Goal: Information Seeking & Learning: Learn about a topic

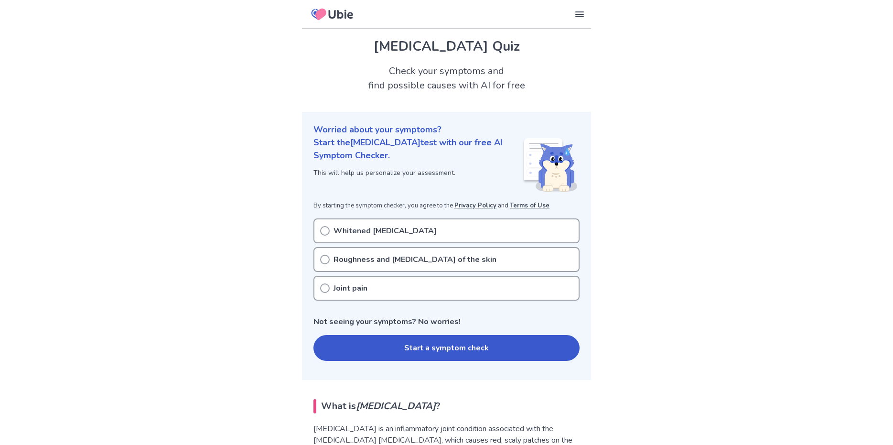
click at [405, 263] on p "Roughness and [MEDICAL_DATA] of the skin" at bounding box center [415, 259] width 163 height 11
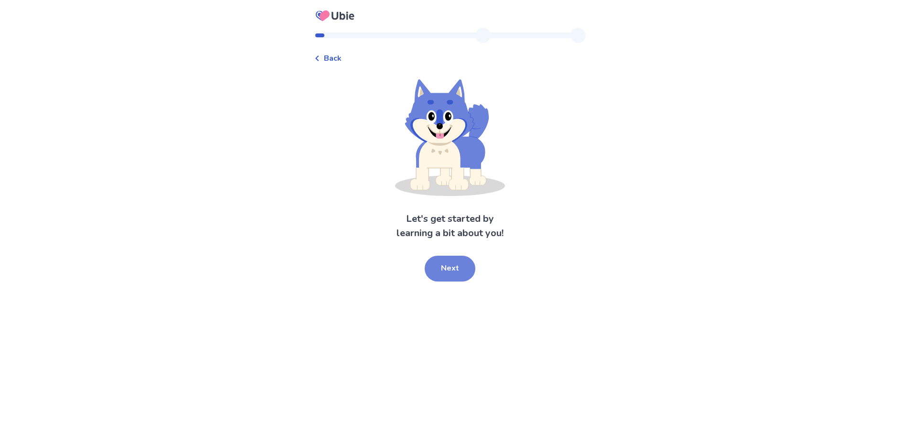
click at [454, 272] on button "Next" at bounding box center [450, 269] width 51 height 26
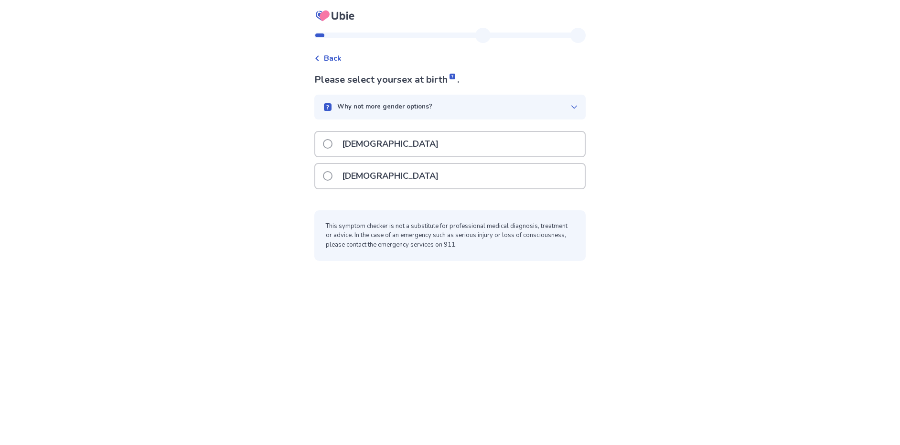
click at [385, 135] on div "[DEMOGRAPHIC_DATA]" at bounding box center [450, 144] width 270 height 24
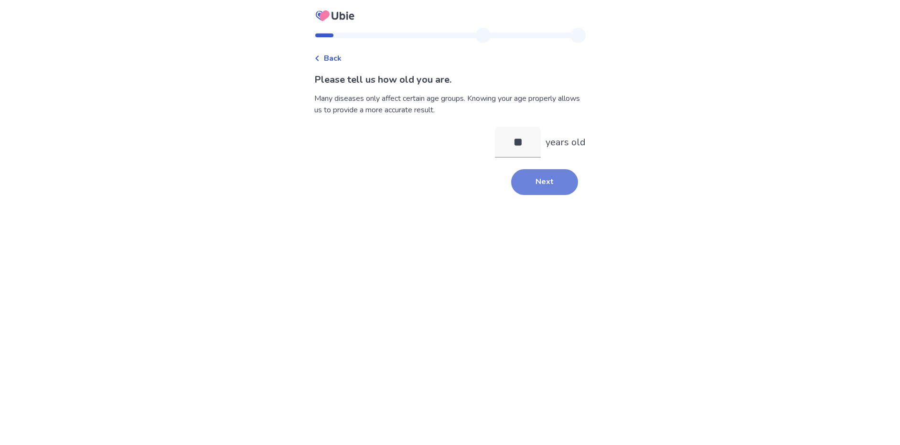
type input "**"
click at [536, 184] on button "Next" at bounding box center [544, 182] width 67 height 26
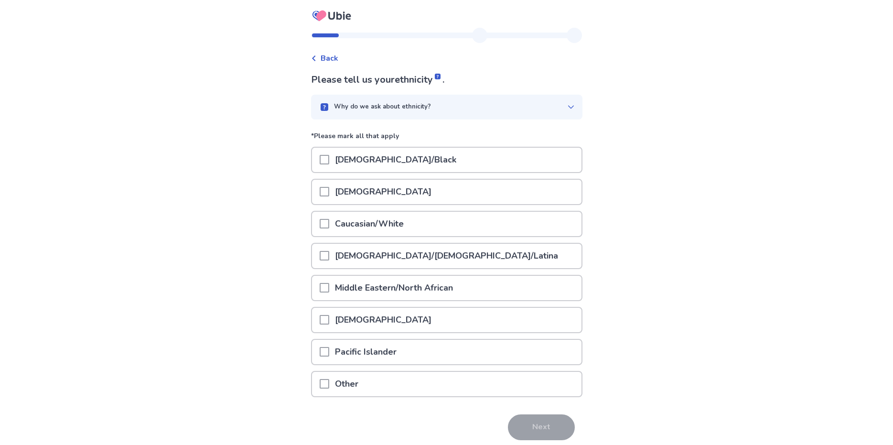
click at [329, 219] on span at bounding box center [325, 224] width 10 height 10
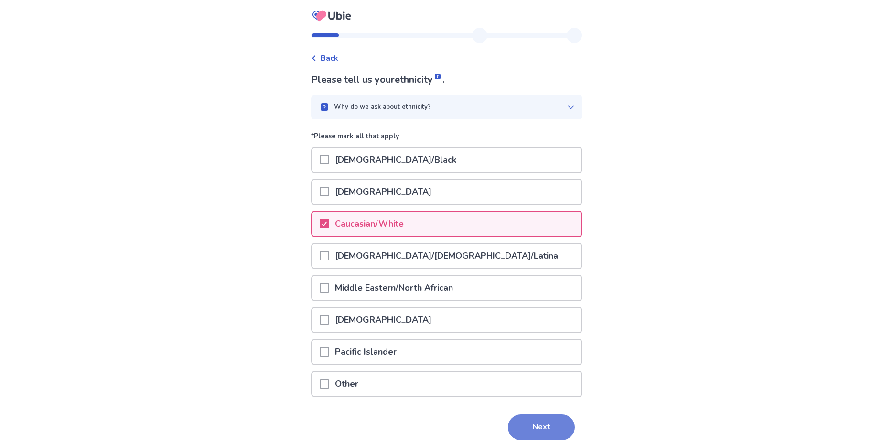
click at [519, 421] on button "Next" at bounding box center [541, 427] width 67 height 26
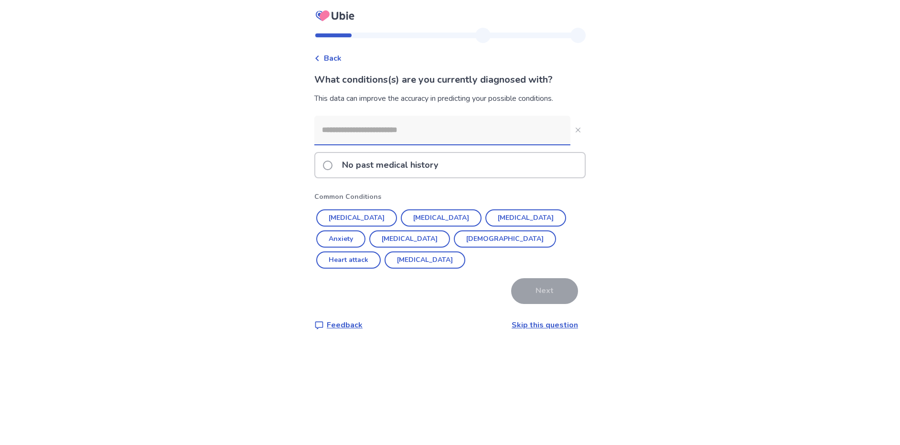
click at [333, 166] on span at bounding box center [328, 166] width 10 height 10
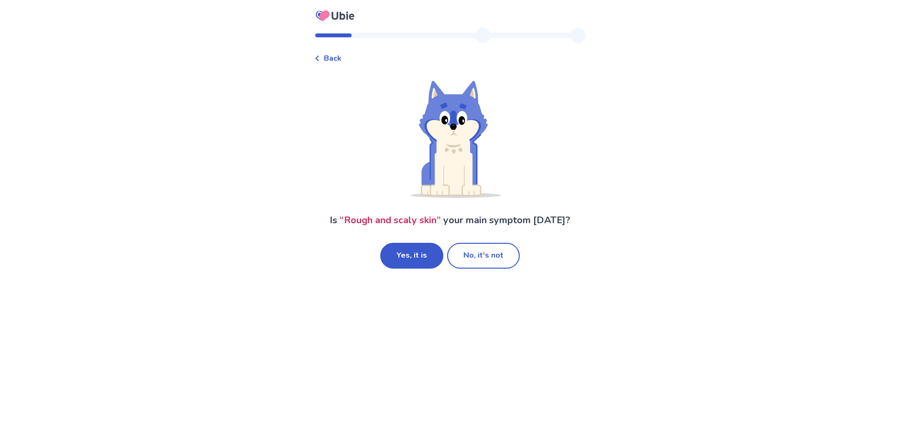
click at [336, 55] on span "Back" at bounding box center [333, 58] width 18 height 11
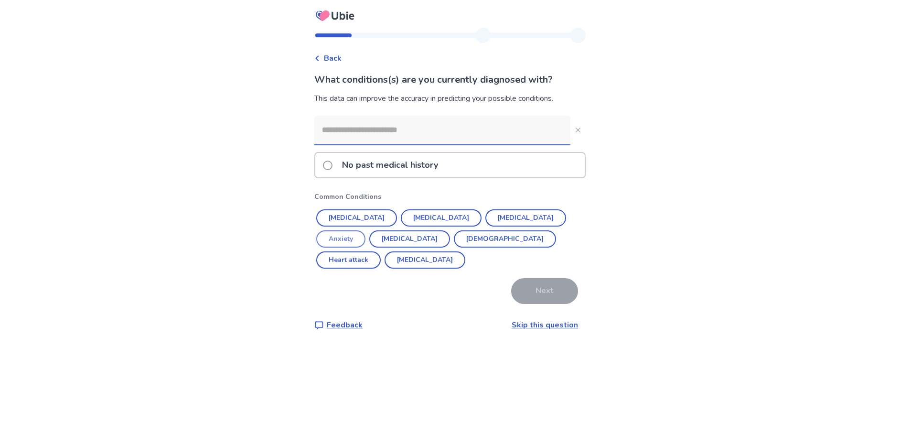
click at [366, 230] on button "Anxiety" at bounding box center [340, 238] width 49 height 17
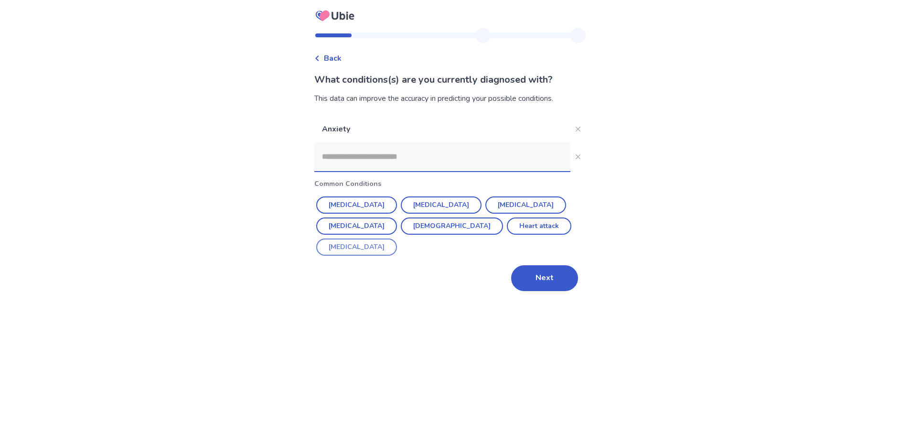
click at [397, 238] on button "ADHD" at bounding box center [356, 246] width 81 height 17
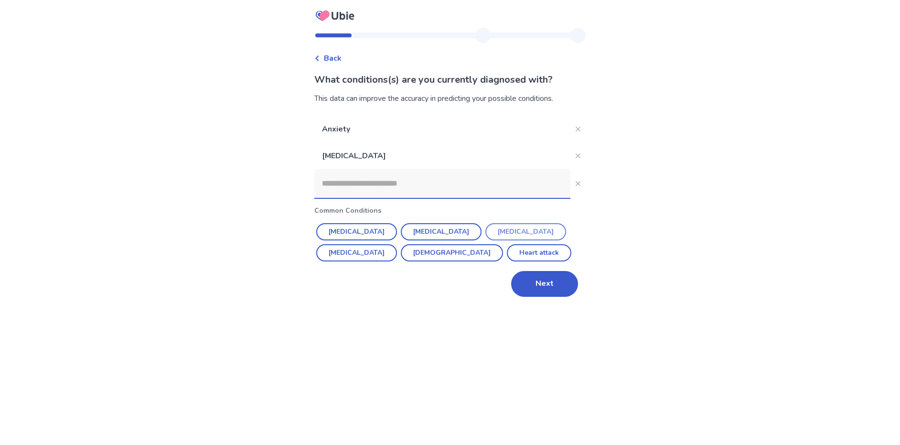
click at [486, 225] on button "Depression" at bounding box center [526, 231] width 81 height 17
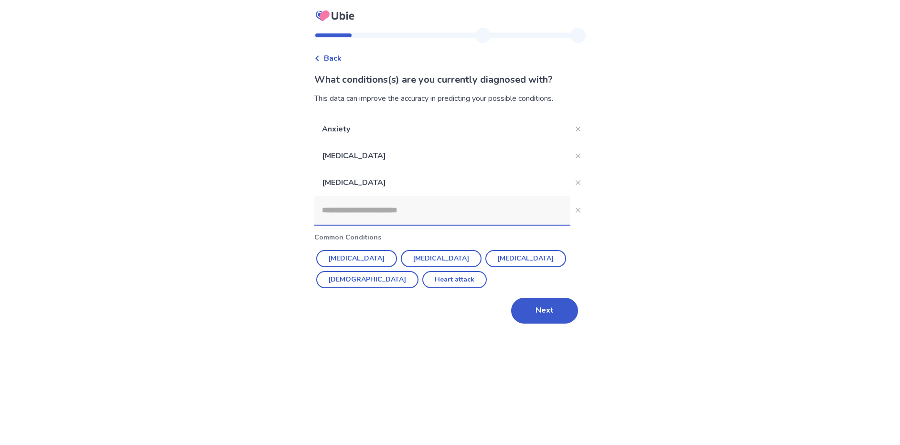
click at [534, 313] on button "Next" at bounding box center [544, 311] width 67 height 26
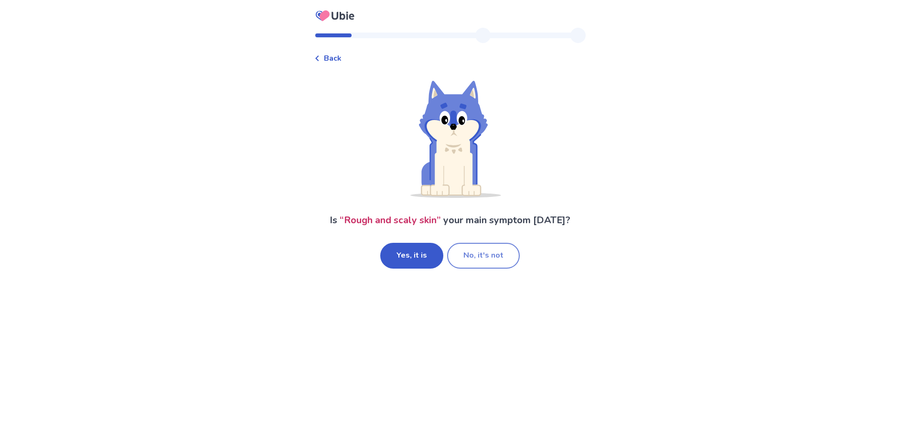
click at [484, 254] on button "No, it's not" at bounding box center [483, 256] width 73 height 26
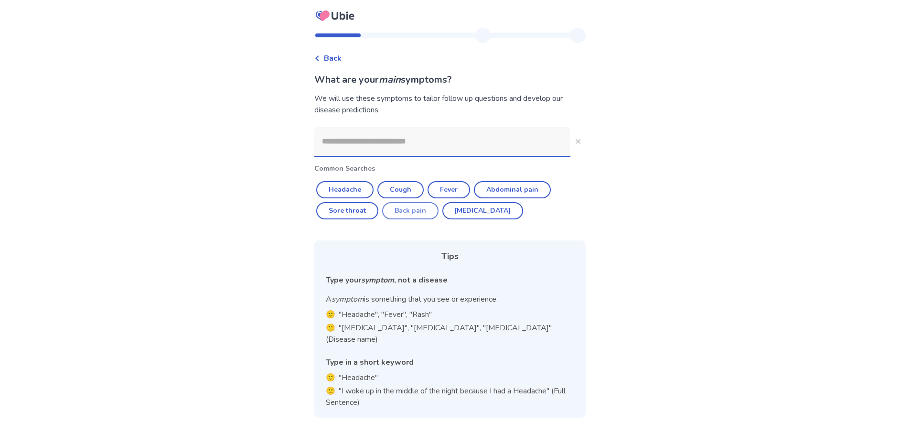
click at [423, 208] on button "Back pain" at bounding box center [410, 210] width 56 height 17
type input "*********"
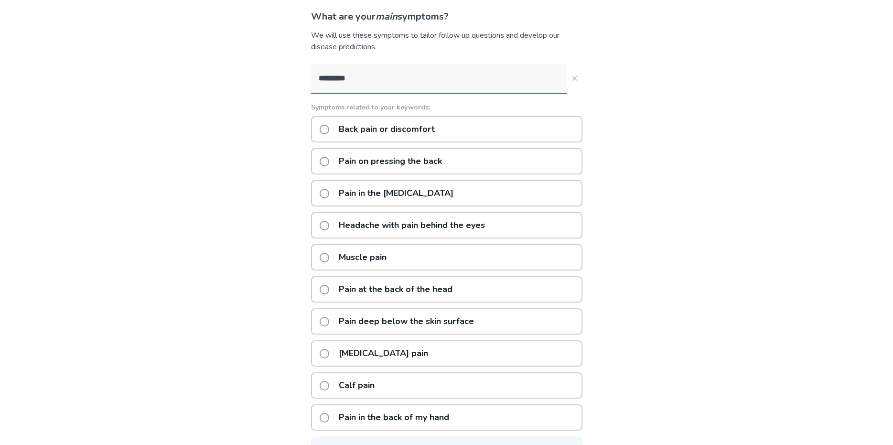
scroll to position [96, 0]
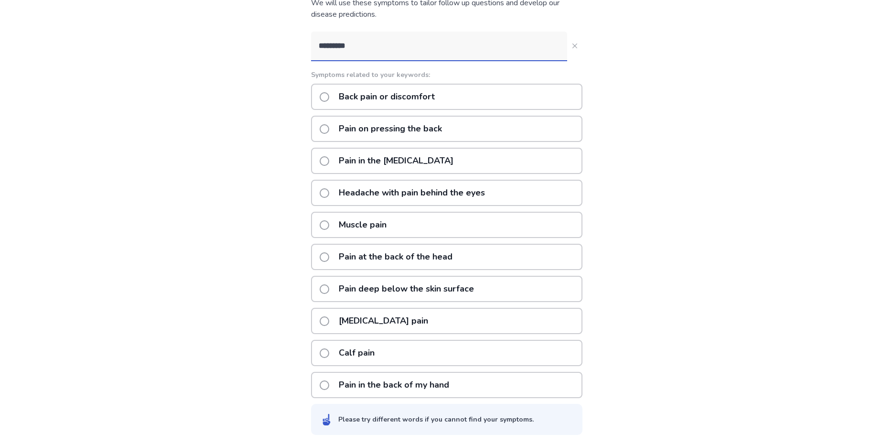
click at [329, 94] on span at bounding box center [325, 97] width 10 height 10
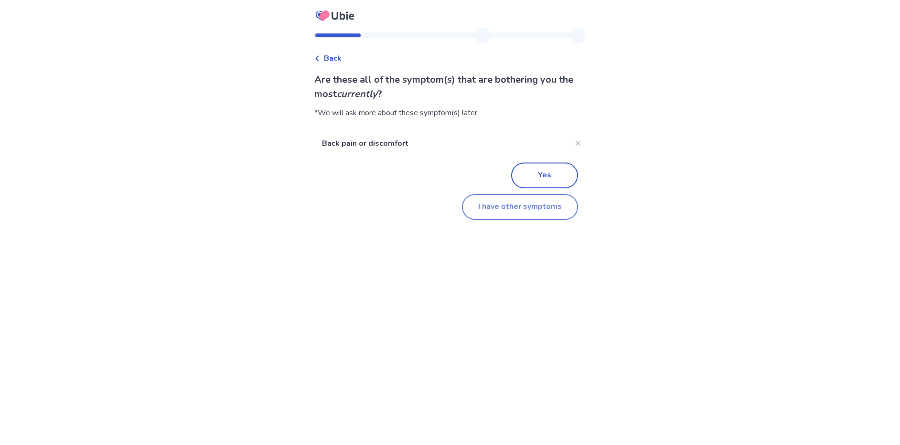
click at [541, 196] on button "I have other symptoms" at bounding box center [520, 207] width 116 height 26
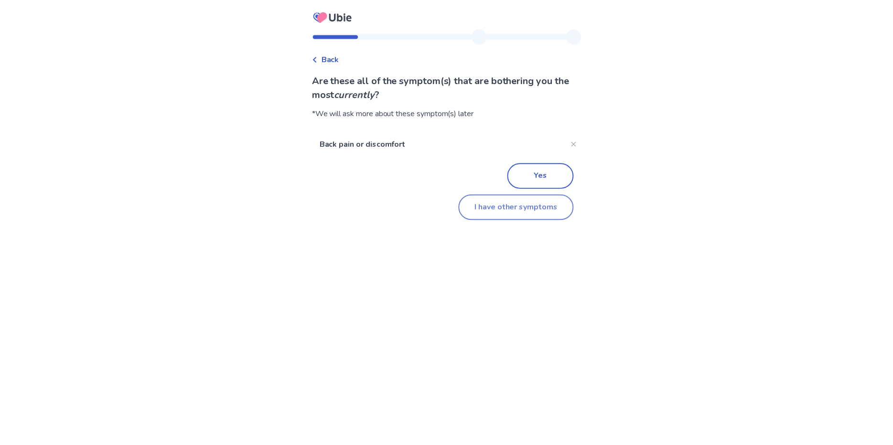
scroll to position [12, 0]
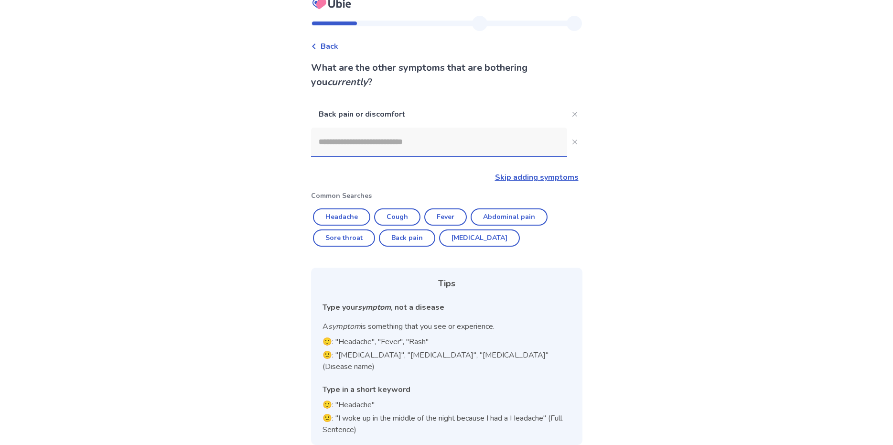
click at [372, 142] on input at bounding box center [439, 142] width 256 height 29
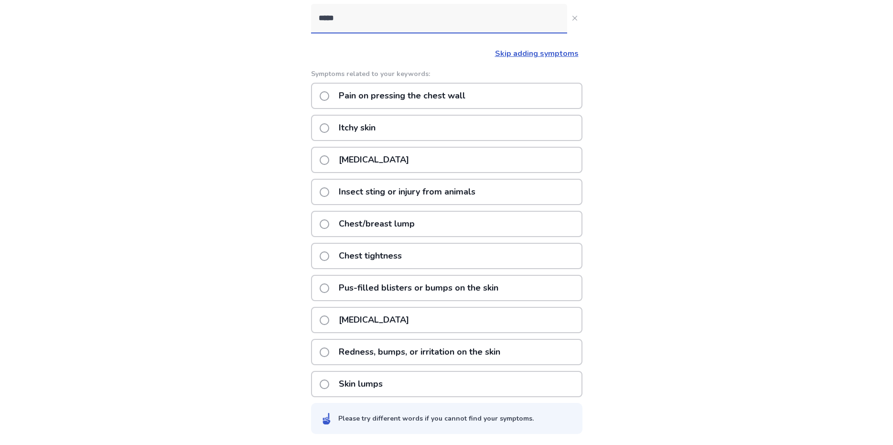
scroll to position [136, 0]
type input "*****"
click at [329, 162] on span at bounding box center [325, 160] width 10 height 10
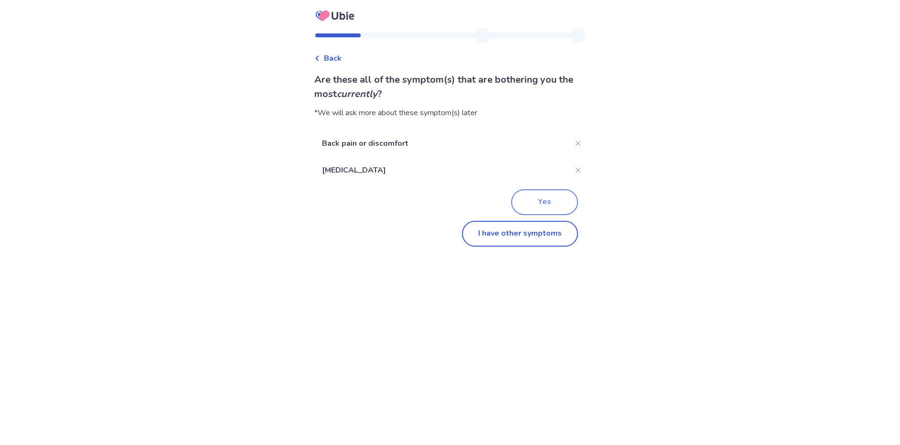
click at [547, 202] on button "Yes" at bounding box center [544, 202] width 67 height 26
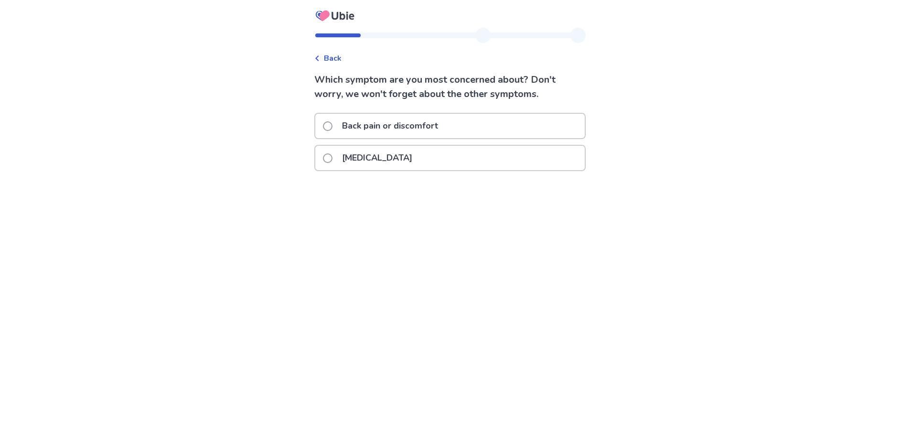
click at [389, 157] on p "Chest pain" at bounding box center [377, 158] width 82 height 24
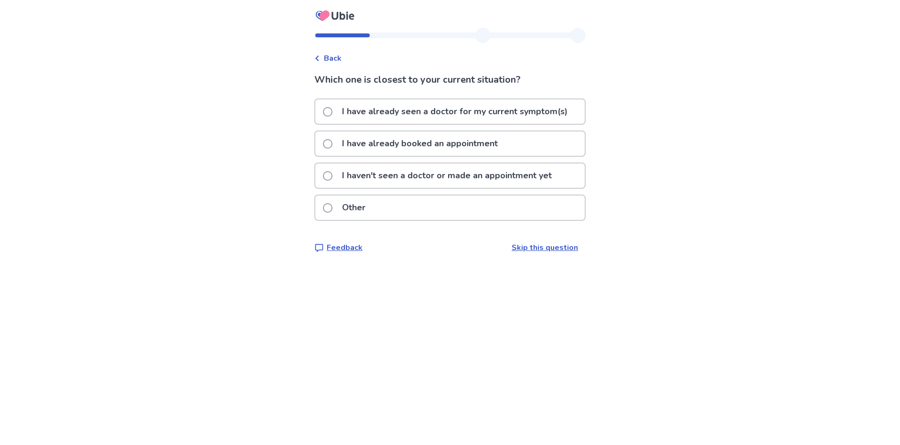
click at [470, 114] on p "I have already seen a doctor for my current symptom(s)" at bounding box center [454, 111] width 237 height 24
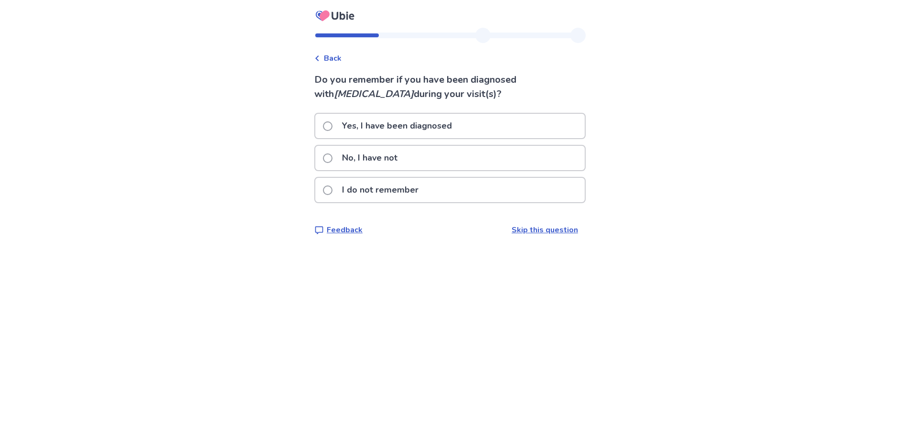
click at [401, 157] on p "No, I have not" at bounding box center [369, 158] width 67 height 24
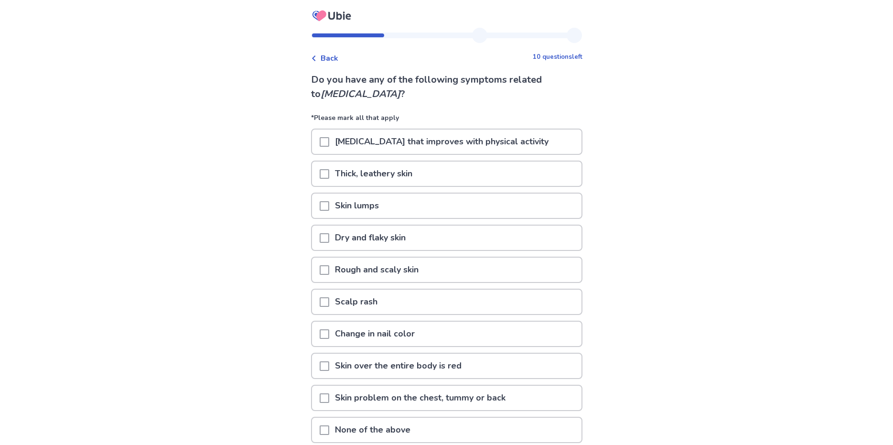
click at [329, 238] on span at bounding box center [325, 238] width 10 height 10
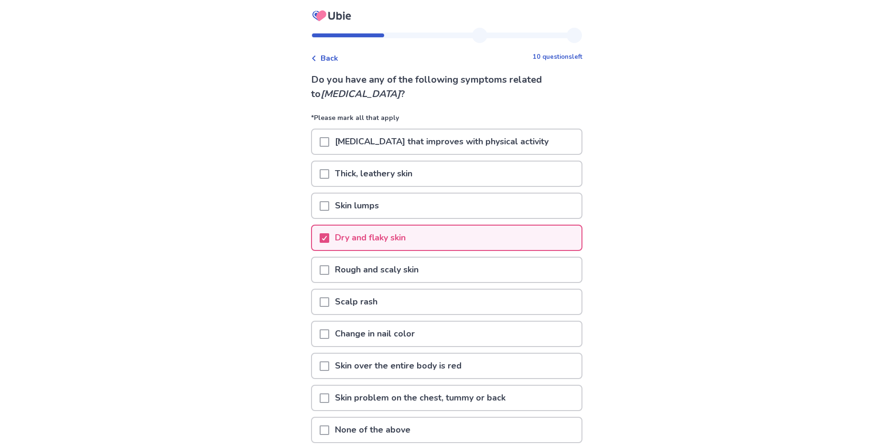
click at [327, 339] on div at bounding box center [325, 334] width 10 height 24
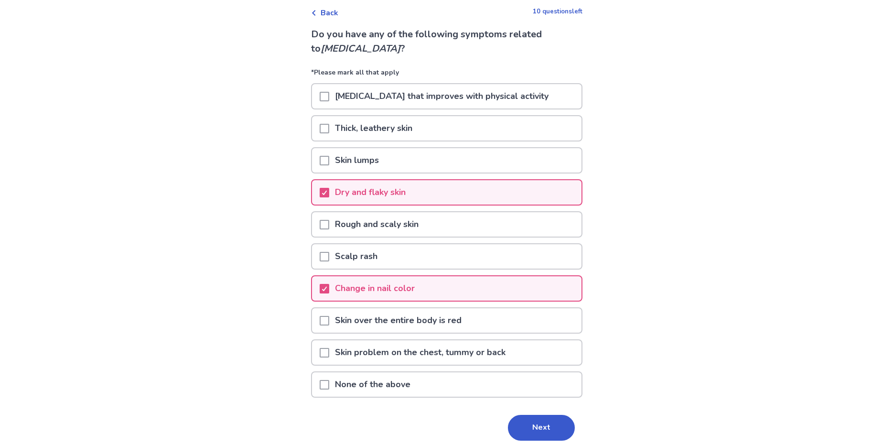
scroll to position [48, 0]
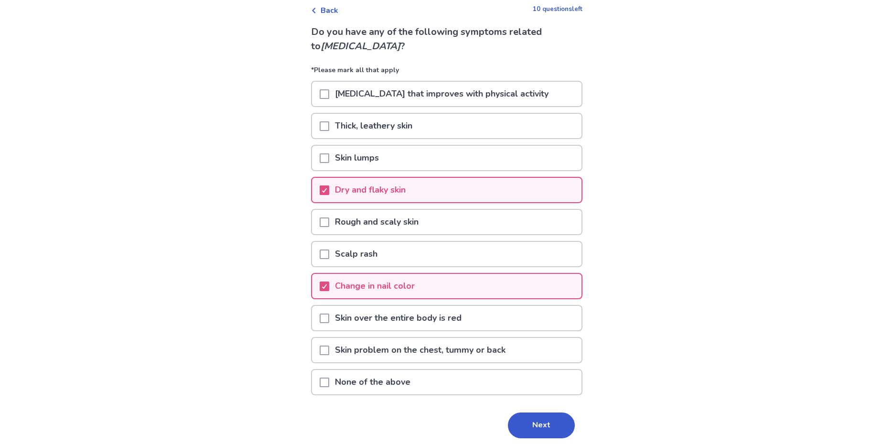
click at [329, 96] on span at bounding box center [325, 94] width 10 height 10
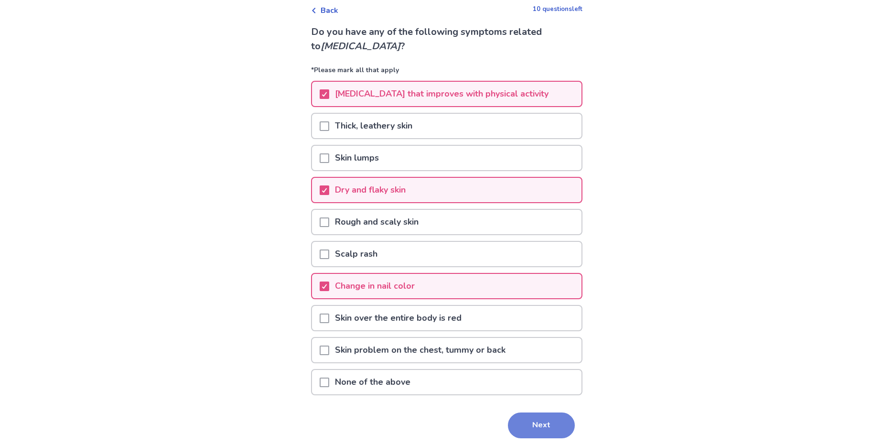
click at [540, 425] on button "Next" at bounding box center [541, 425] width 67 height 26
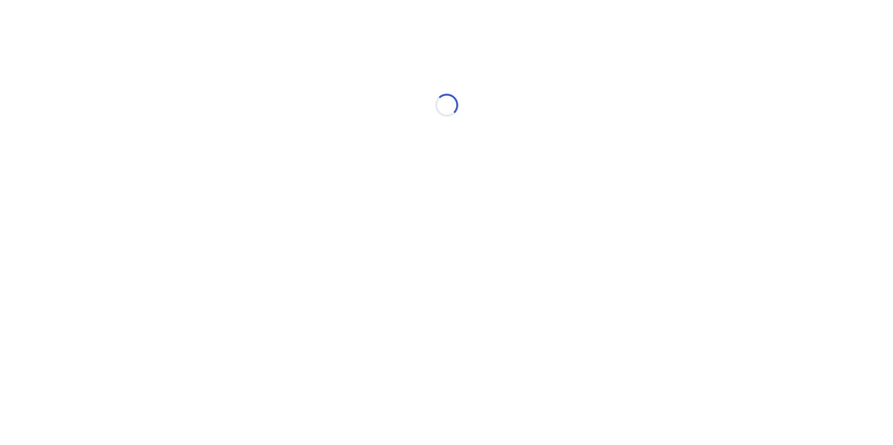
scroll to position [0, 0]
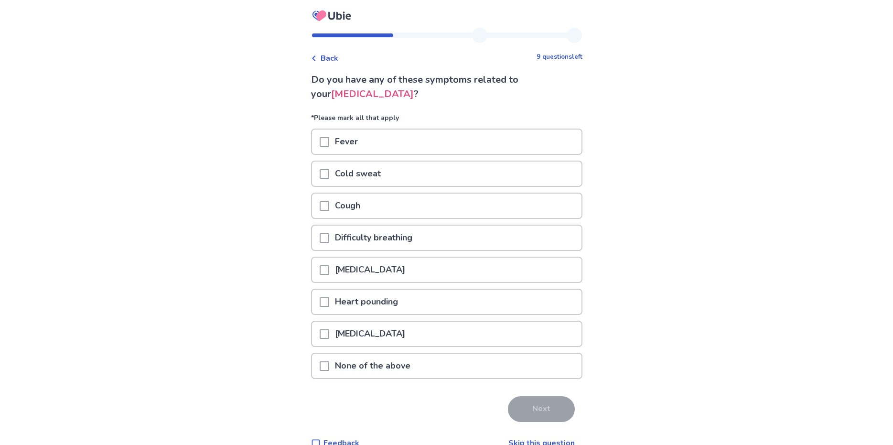
click at [329, 364] on span at bounding box center [325, 366] width 10 height 10
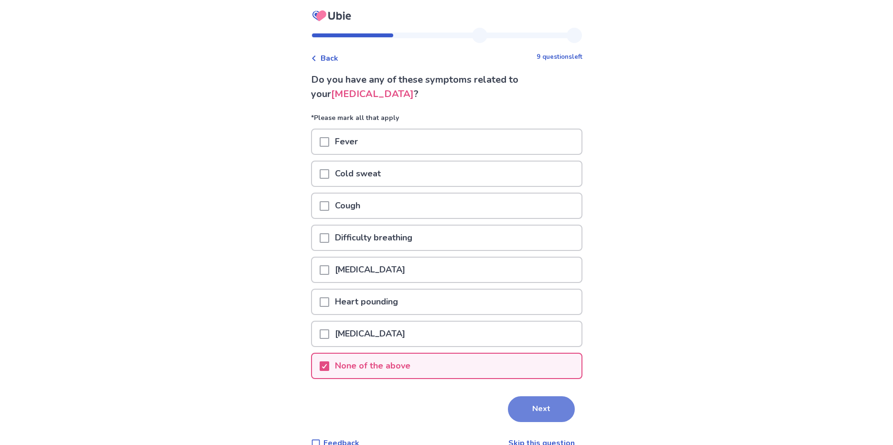
click at [530, 405] on button "Next" at bounding box center [541, 409] width 67 height 26
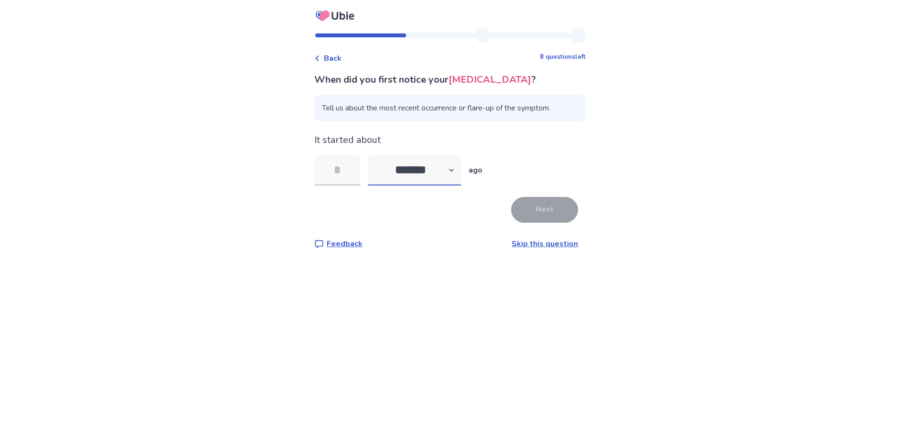
click at [432, 166] on select "******* ****** ******* ******** *******" at bounding box center [414, 170] width 93 height 31
select select "*"
click at [374, 155] on select "******* ****** ******* ******** *******" at bounding box center [414, 170] width 93 height 31
click at [357, 167] on input "tel" at bounding box center [337, 170] width 46 height 31
drag, startPoint x: 355, startPoint y: 174, endPoint x: 341, endPoint y: 174, distance: 14.3
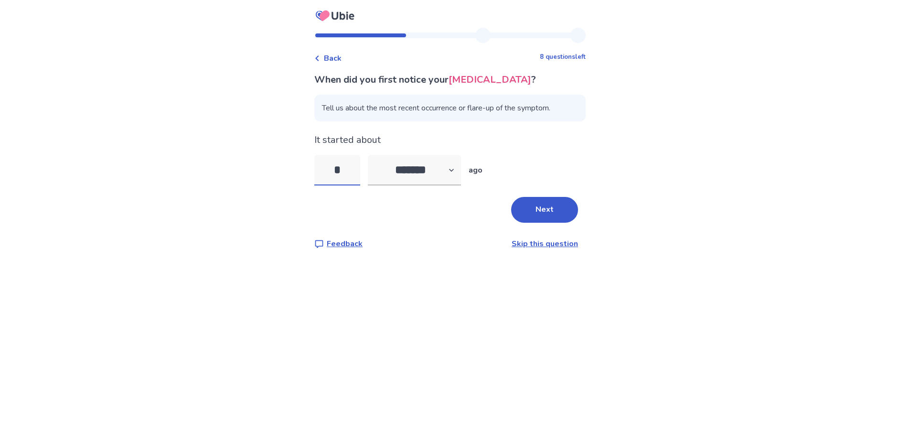
click at [341, 174] on input "*" at bounding box center [337, 170] width 46 height 31
type input "*"
click at [432, 210] on div "Next" at bounding box center [449, 210] width 271 height 26
click at [552, 214] on button "Next" at bounding box center [544, 210] width 67 height 26
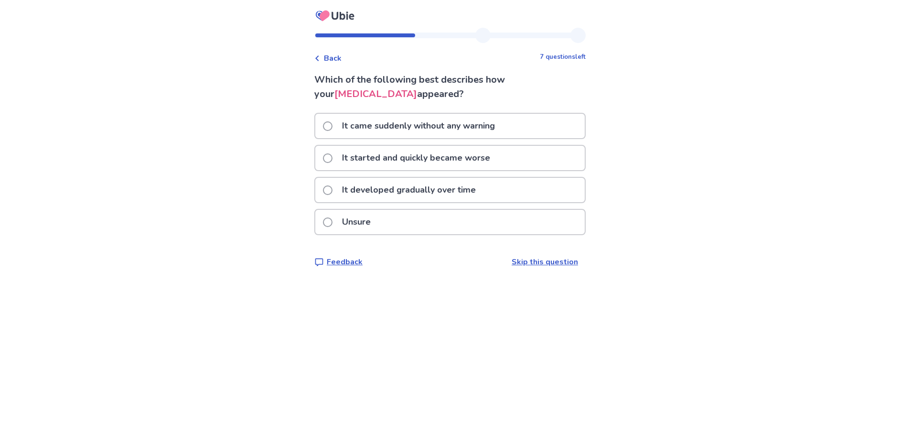
click at [470, 131] on p "It came suddenly without any warning" at bounding box center [418, 126] width 164 height 24
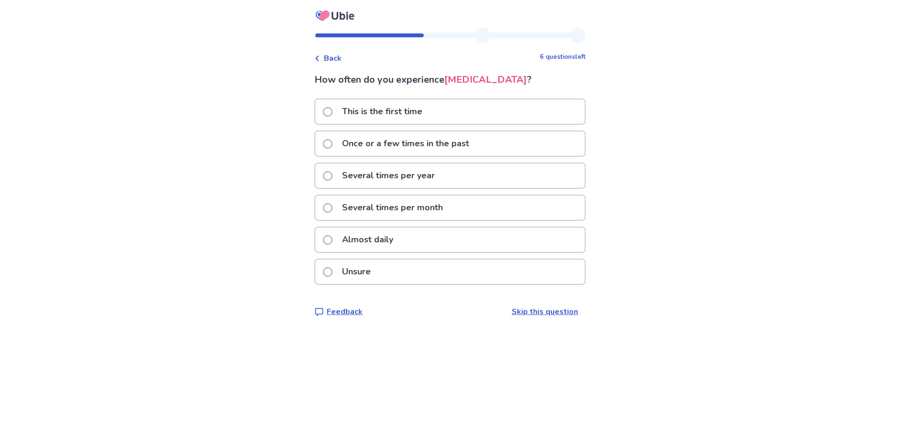
click at [443, 204] on p "Several times per month" at bounding box center [392, 207] width 112 height 24
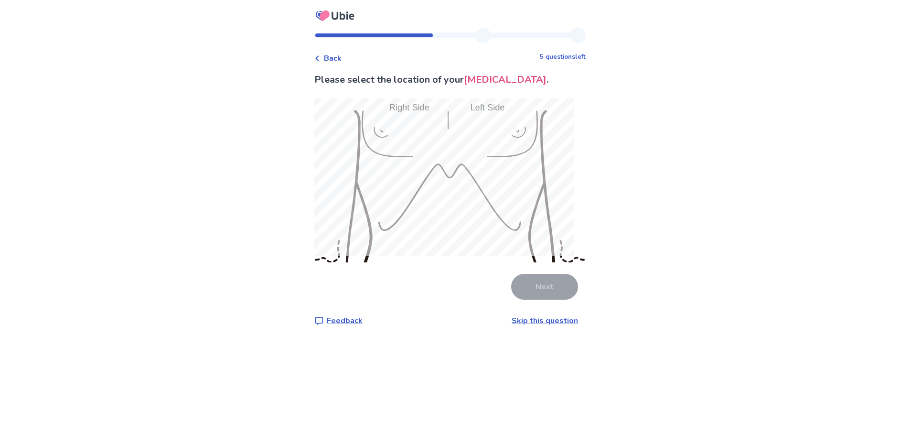
click at [338, 57] on span "Back" at bounding box center [333, 58] width 18 height 11
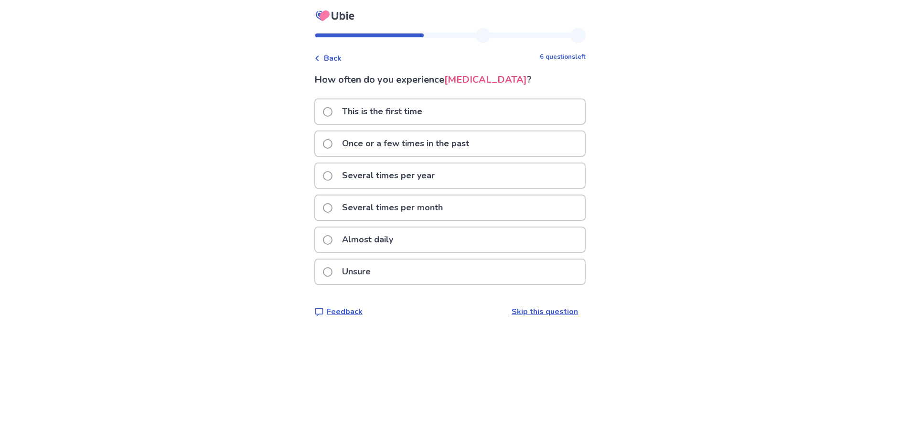
click at [406, 174] on p "Several times per year" at bounding box center [388, 175] width 104 height 24
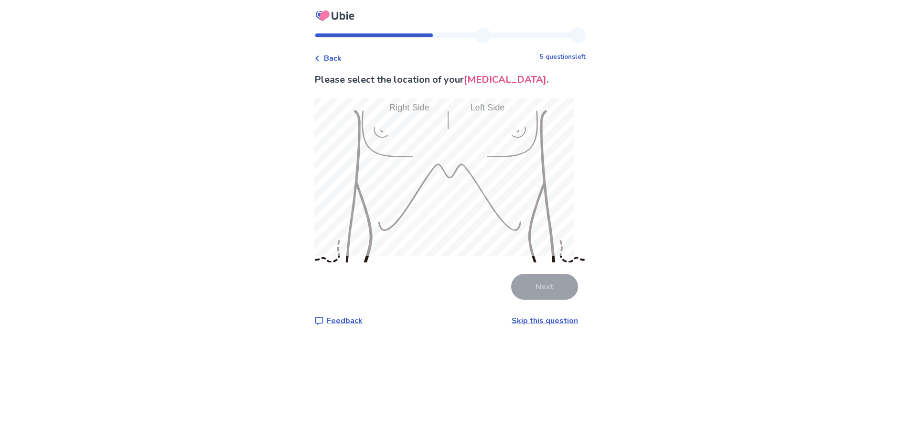
click at [342, 57] on span "Back" at bounding box center [333, 58] width 18 height 11
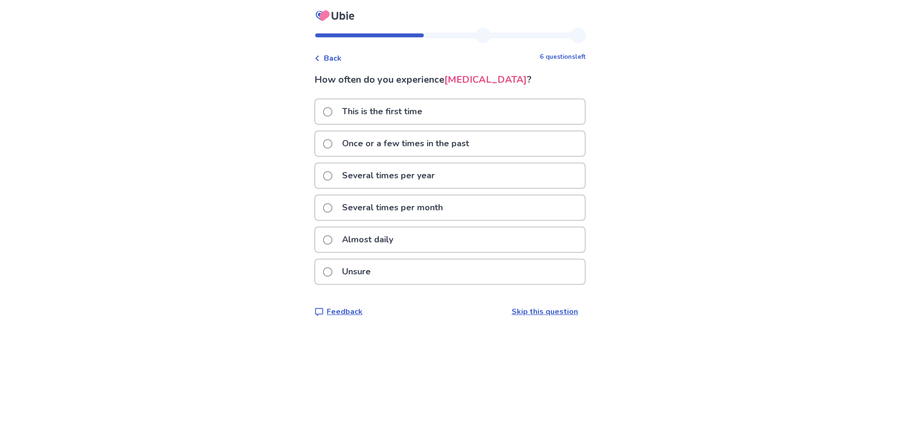
click at [465, 205] on div "Several times per month" at bounding box center [450, 207] width 270 height 24
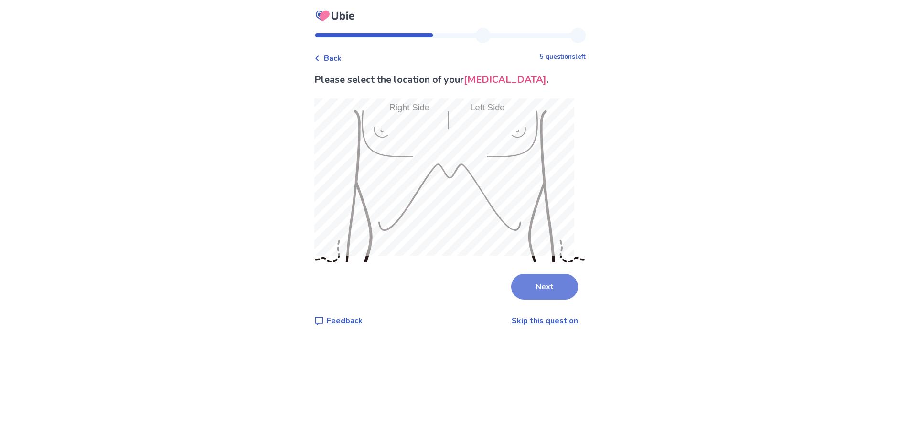
click at [540, 278] on button "Next" at bounding box center [544, 287] width 67 height 26
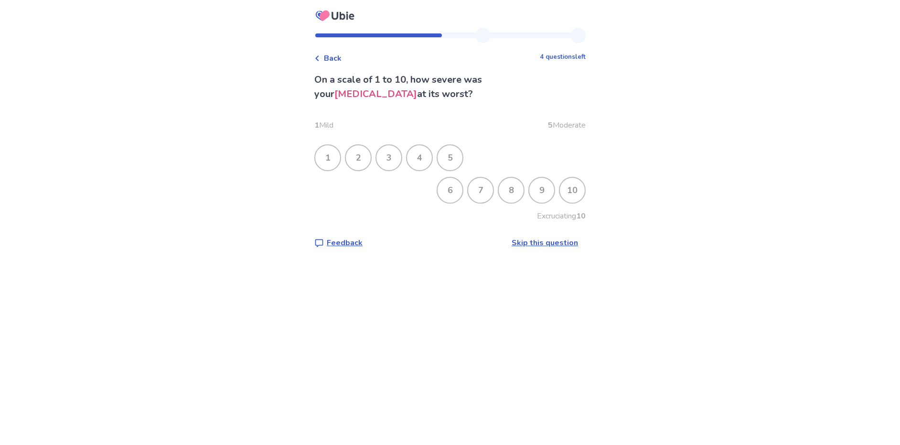
click at [530, 190] on div "9" at bounding box center [542, 190] width 25 height 25
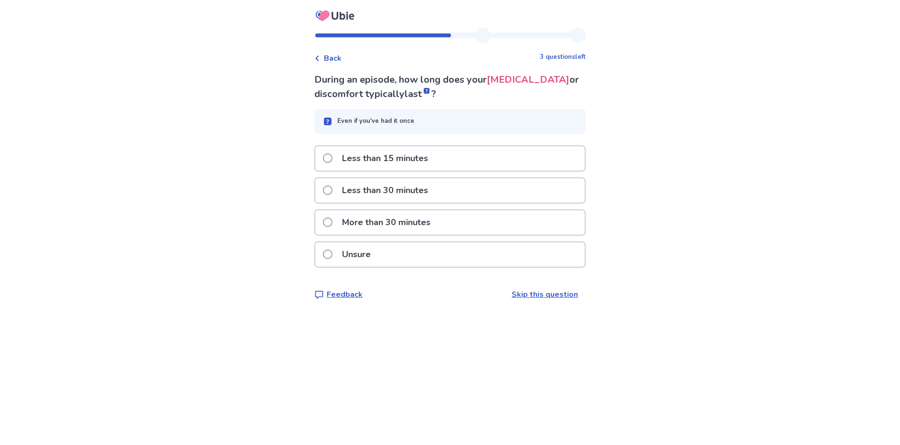
click at [434, 192] on p "Less than 30 minutes" at bounding box center [384, 190] width 97 height 24
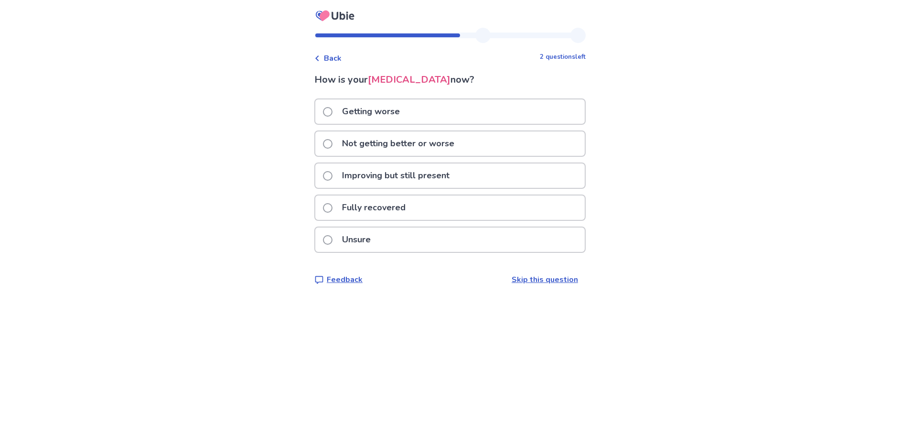
click at [426, 179] on p "Improving but still present" at bounding box center [395, 175] width 119 height 24
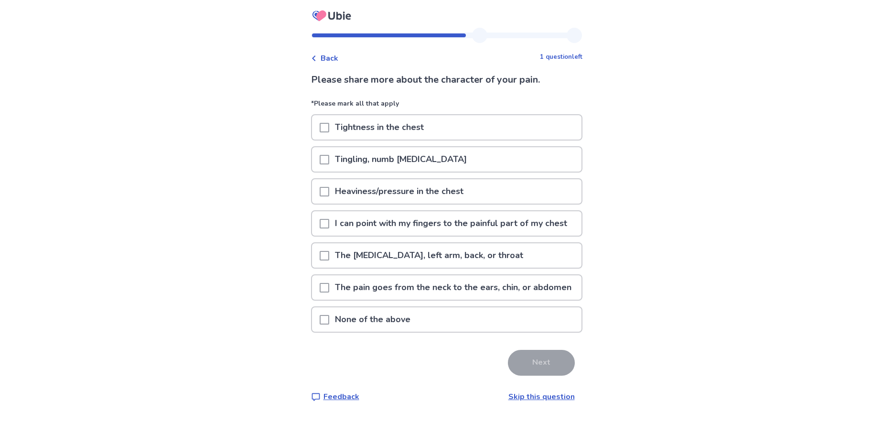
click at [329, 228] on span at bounding box center [325, 224] width 10 height 10
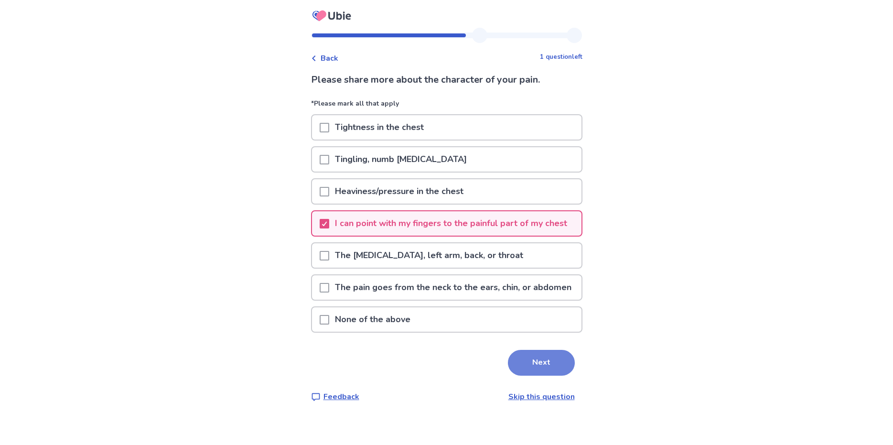
click at [545, 376] on button "Next" at bounding box center [541, 363] width 67 height 26
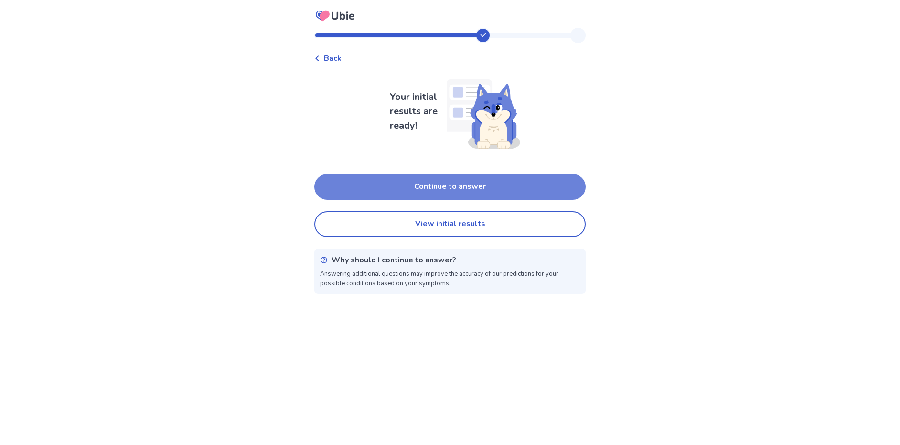
click at [488, 194] on button "Continue to answer" at bounding box center [449, 187] width 271 height 26
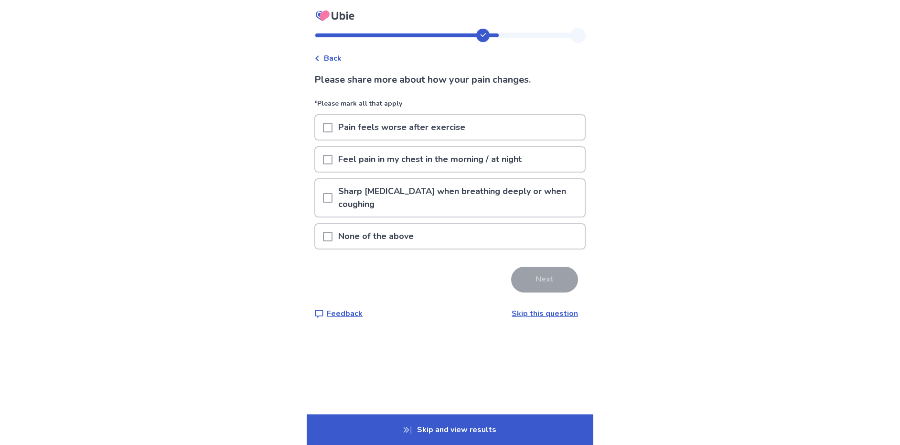
click at [333, 197] on span at bounding box center [328, 198] width 10 height 10
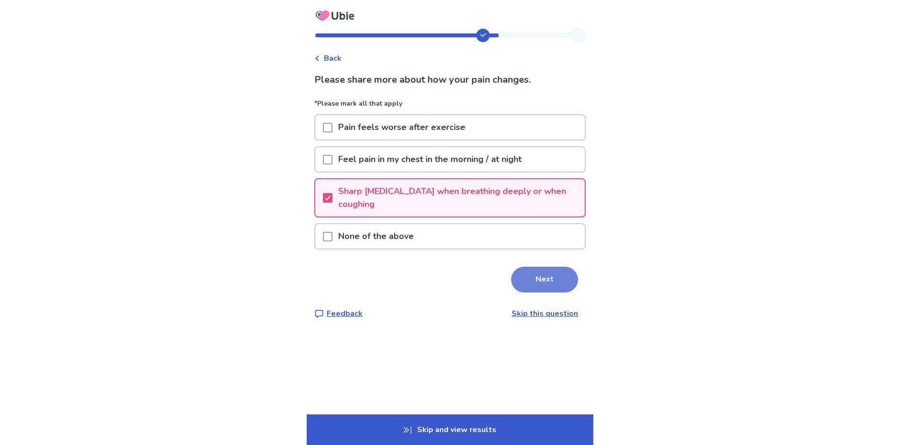
click at [541, 279] on button "Next" at bounding box center [544, 280] width 67 height 26
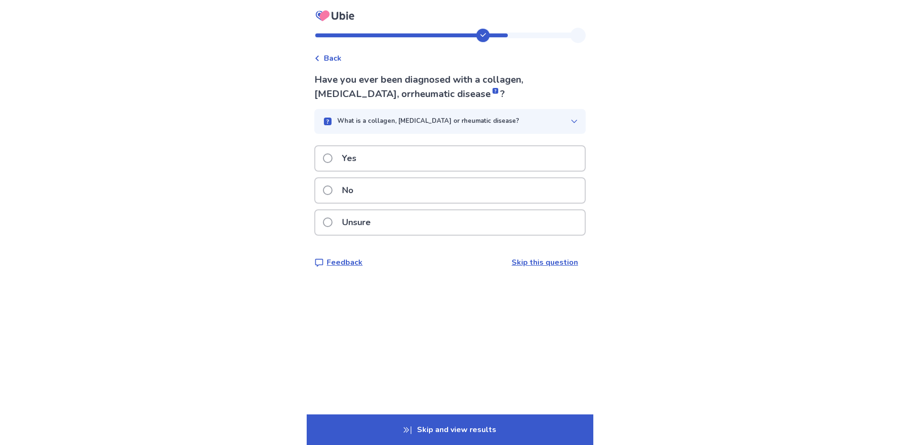
click at [355, 192] on p "No" at bounding box center [347, 190] width 23 height 24
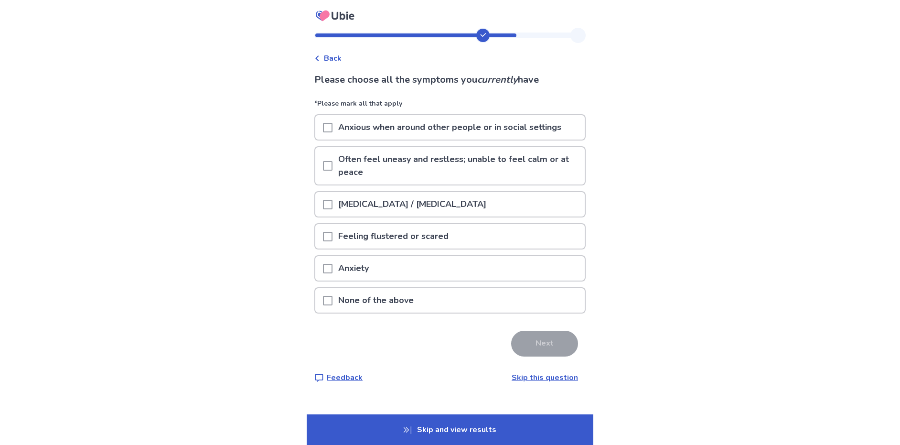
click at [333, 126] on span at bounding box center [328, 128] width 10 height 10
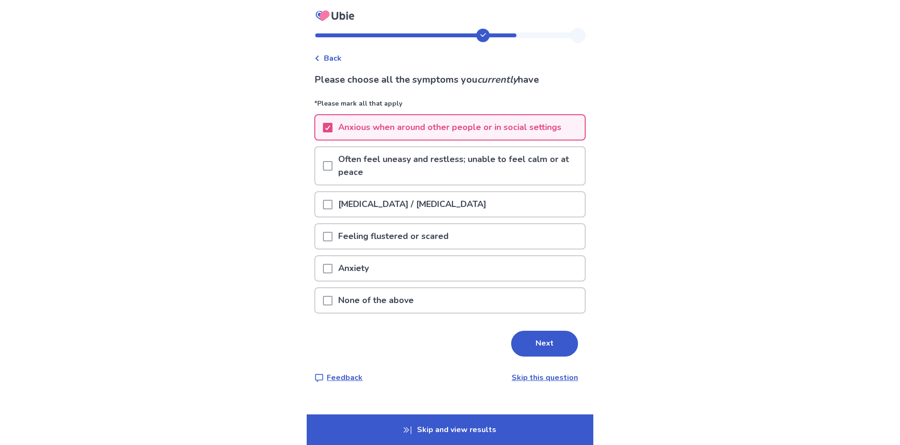
click at [332, 166] on span at bounding box center [328, 166] width 10 height 10
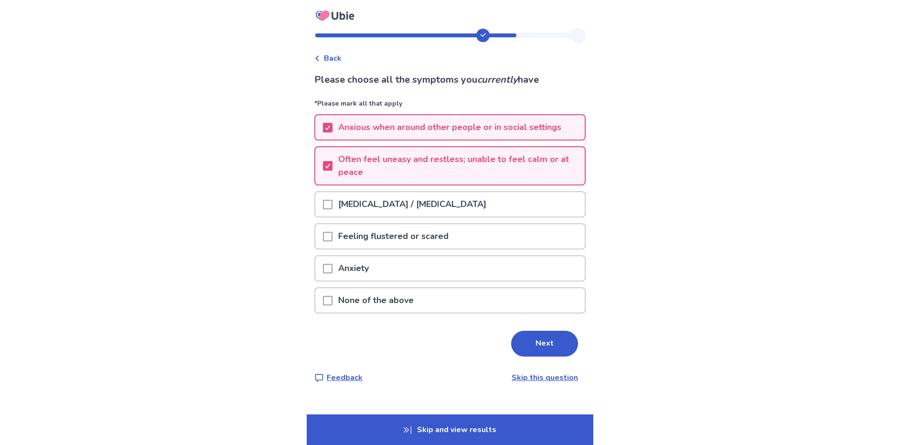
click at [333, 203] on span at bounding box center [328, 205] width 10 height 10
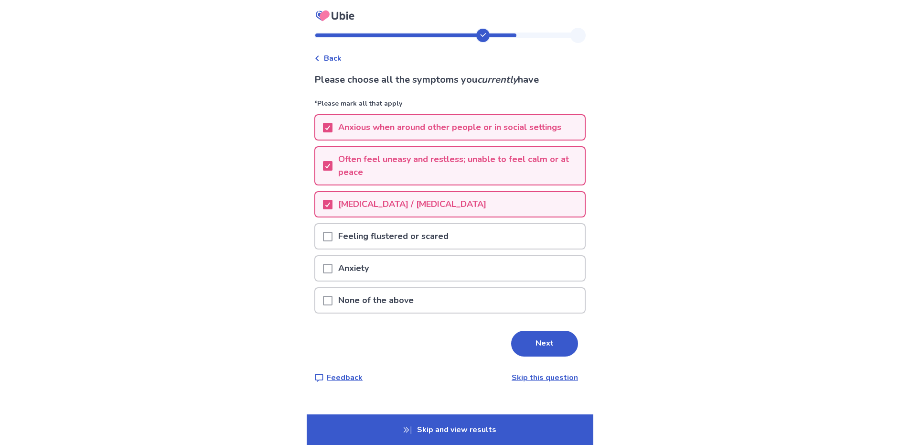
click at [328, 239] on div "Feeling flustered or scared" at bounding box center [450, 236] width 270 height 24
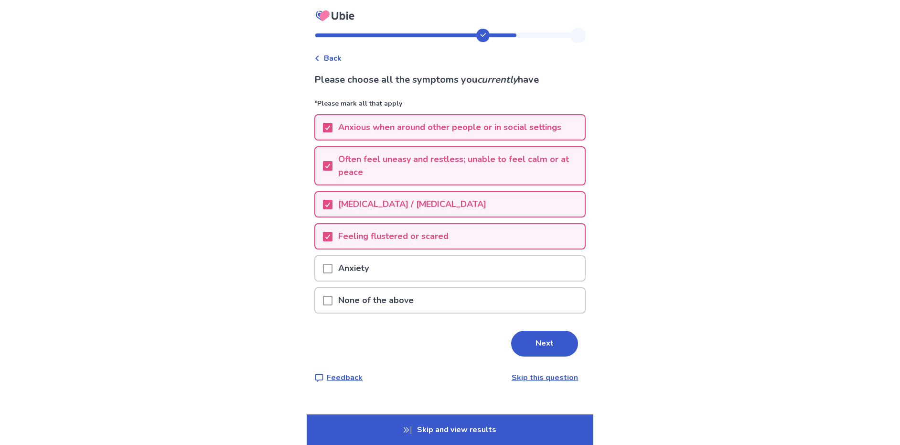
click at [331, 272] on span at bounding box center [328, 269] width 10 height 10
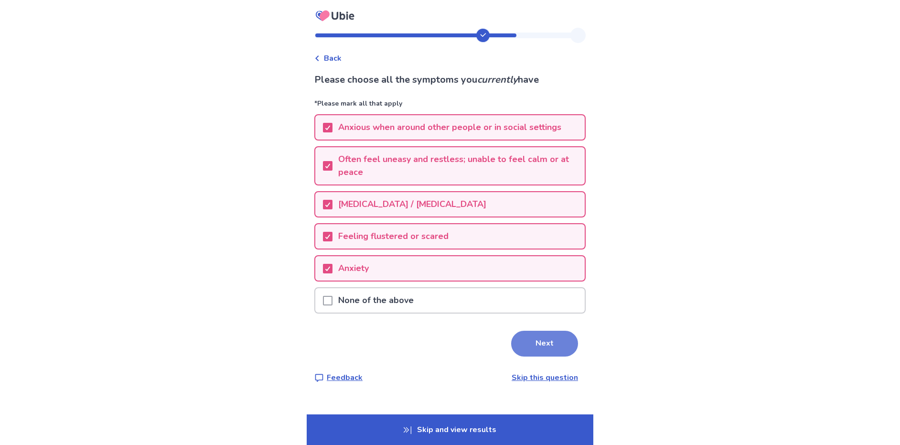
click at [550, 347] on button "Next" at bounding box center [544, 344] width 67 height 26
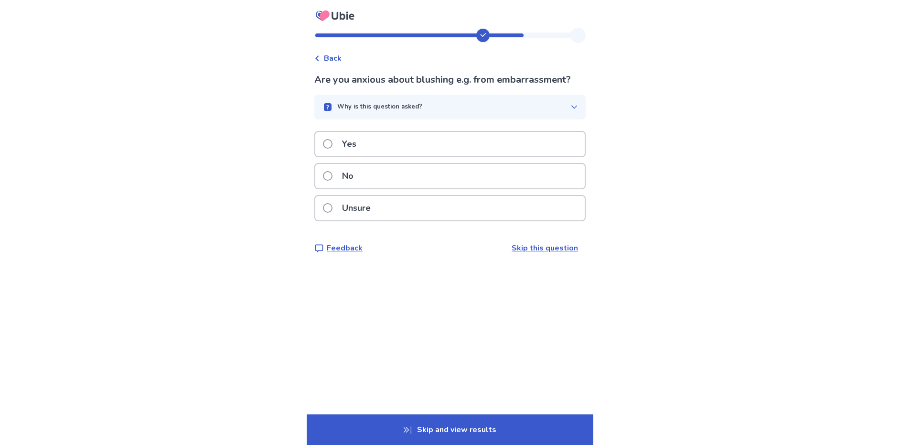
click at [382, 179] on div "No" at bounding box center [450, 176] width 270 height 24
click at [333, 211] on span at bounding box center [328, 208] width 10 height 10
click at [331, 146] on span at bounding box center [328, 144] width 10 height 10
click at [330, 141] on span at bounding box center [328, 144] width 10 height 10
click at [333, 145] on span at bounding box center [328, 144] width 10 height 10
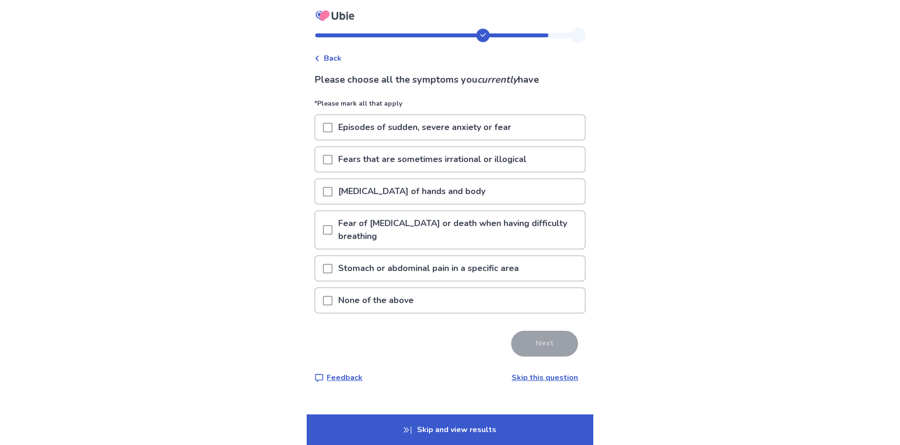
click at [331, 127] on span at bounding box center [328, 128] width 10 height 10
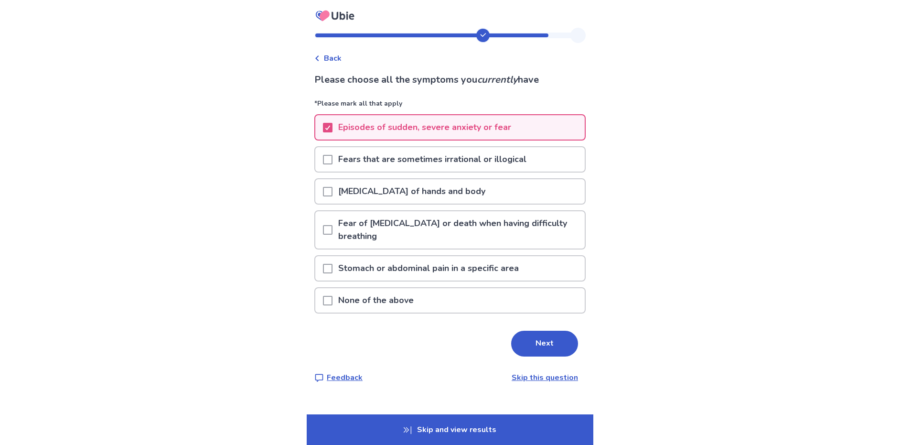
click at [333, 160] on span at bounding box center [328, 160] width 10 height 10
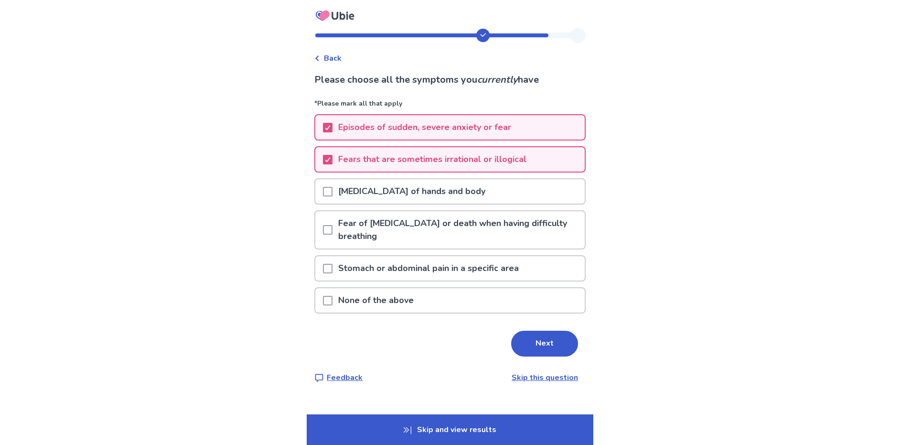
click at [332, 268] on span at bounding box center [328, 269] width 10 height 10
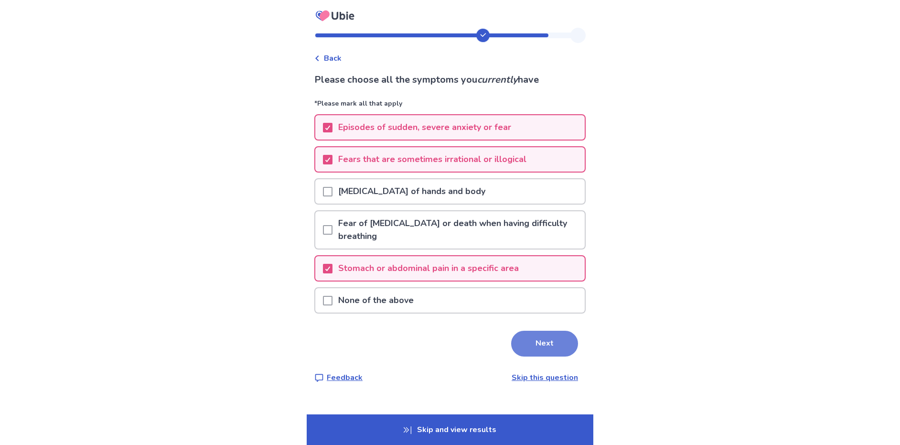
click at [550, 341] on button "Next" at bounding box center [544, 344] width 67 height 26
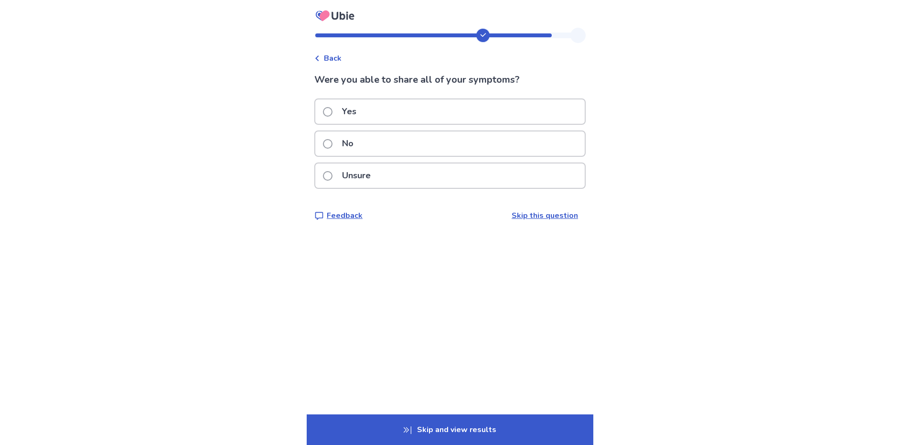
click at [341, 143] on label "No" at bounding box center [341, 143] width 36 height 24
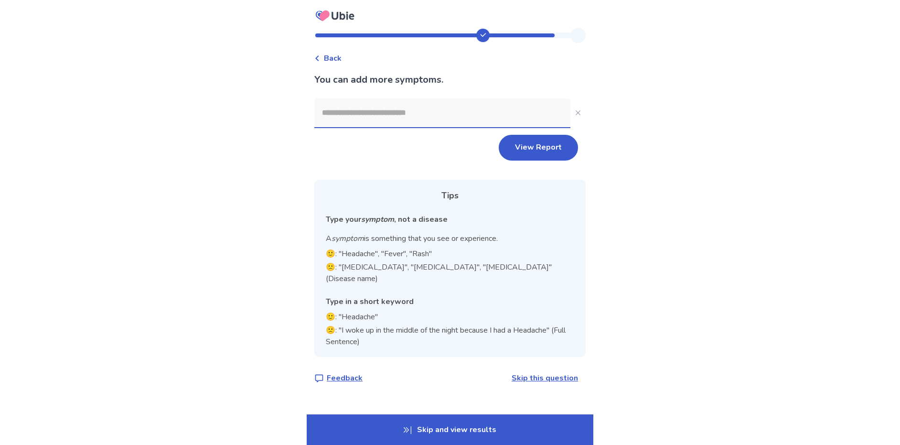
click at [382, 115] on input at bounding box center [442, 112] width 256 height 29
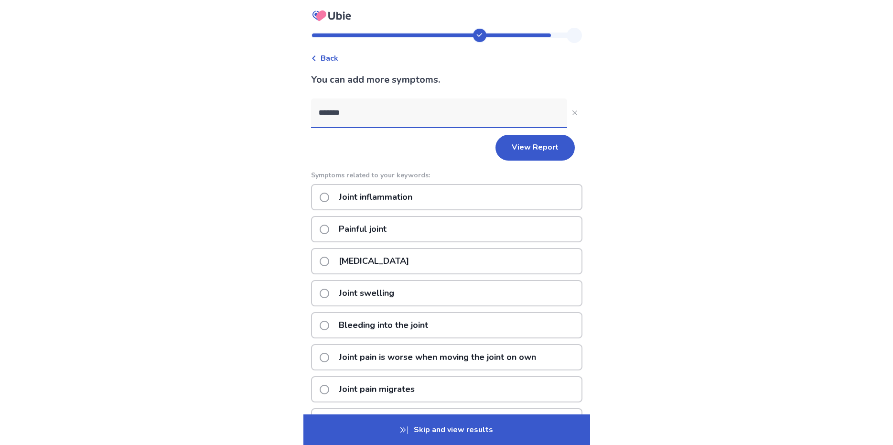
type input "*******"
click at [329, 229] on span at bounding box center [325, 230] width 10 height 10
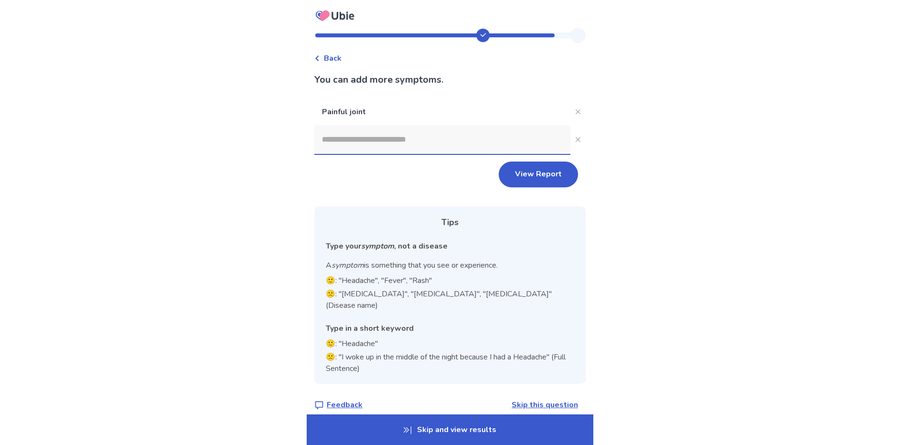
click at [416, 135] on input at bounding box center [442, 139] width 256 height 29
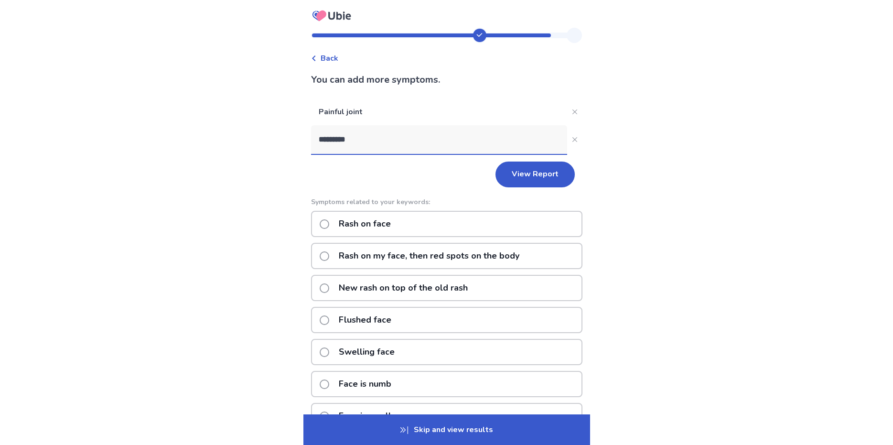
type input "*********"
click at [336, 227] on label "Rash on face" at bounding box center [358, 224] width 77 height 24
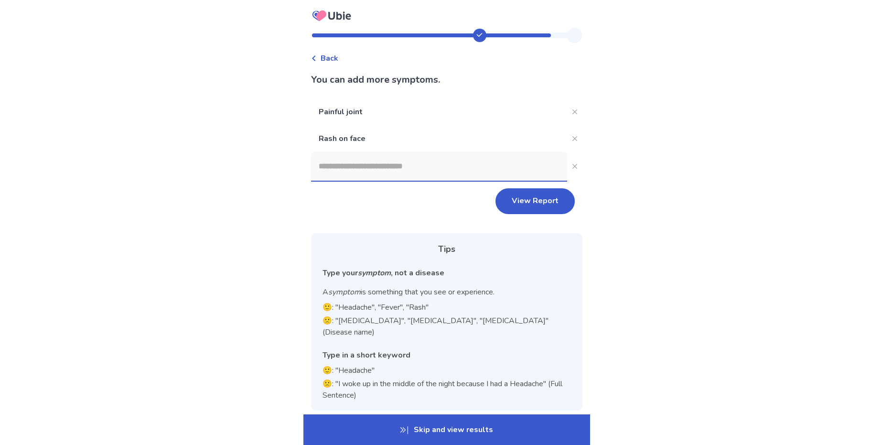
click at [367, 163] on input at bounding box center [439, 166] width 256 height 29
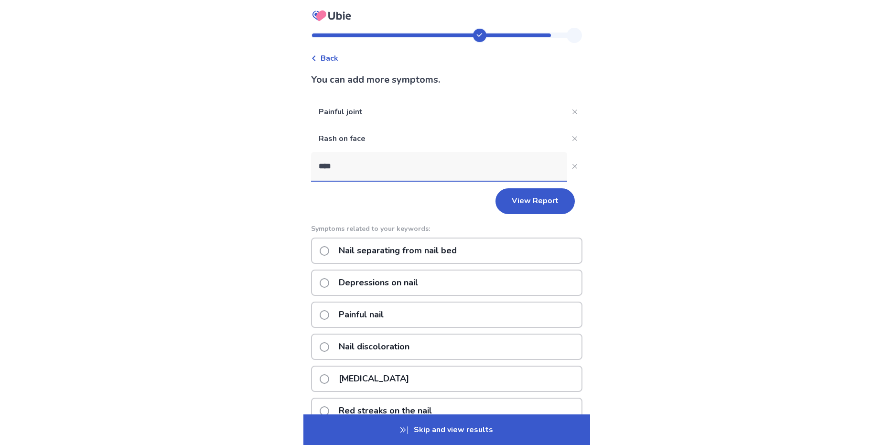
type input "****"
click at [334, 341] on label "Nail discoloration" at bounding box center [368, 347] width 96 height 24
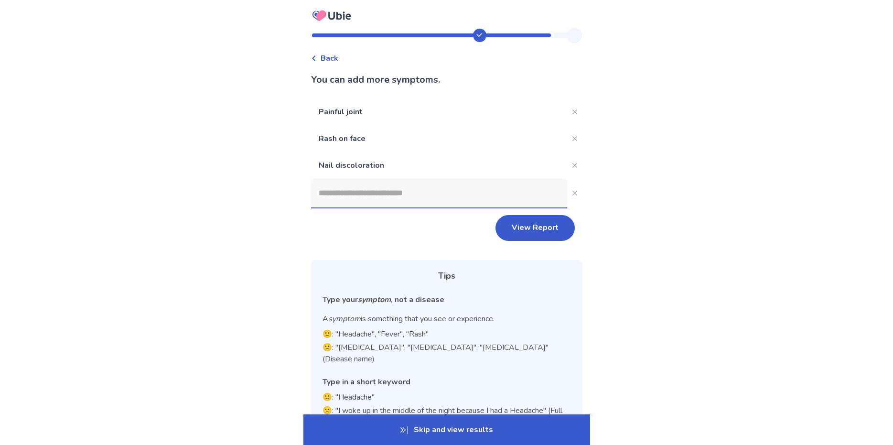
click at [439, 201] on input at bounding box center [439, 193] width 256 height 29
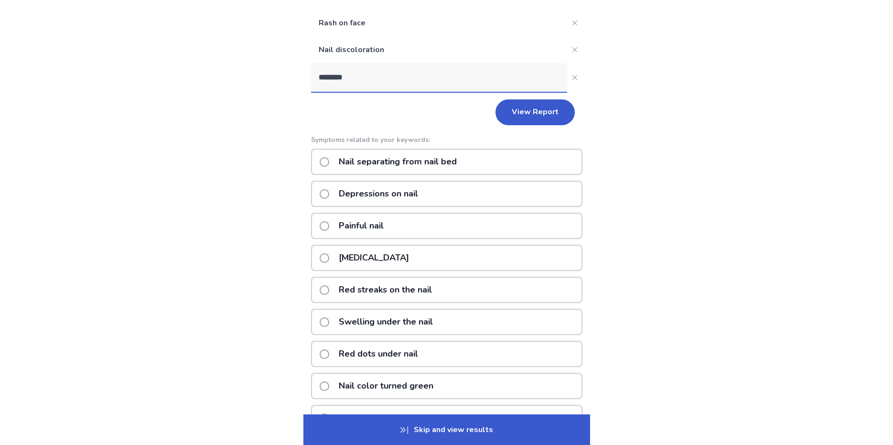
scroll to position [143, 0]
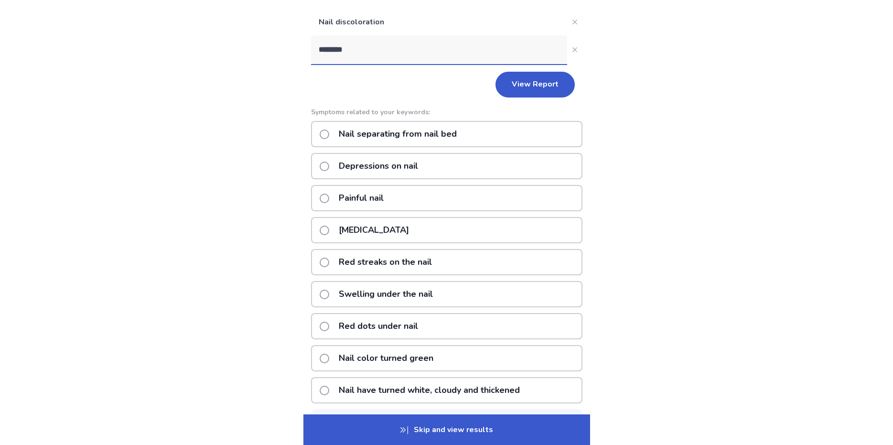
drag, startPoint x: 363, startPoint y: 51, endPoint x: 313, endPoint y: 56, distance: 49.5
click at [313, 56] on div "Back You can add more symptoms. Painful joint Rash on face Nail discoloration *…" at bounding box center [446, 183] width 287 height 598
type input "********"
click at [329, 260] on span at bounding box center [325, 263] width 10 height 10
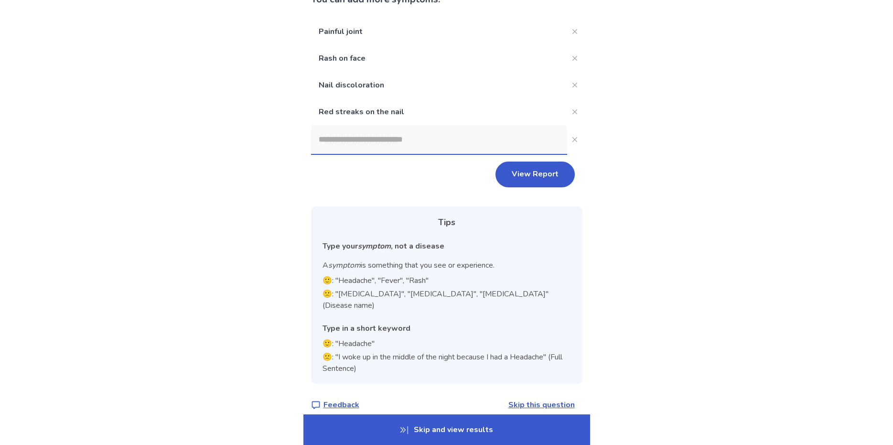
click at [445, 144] on input at bounding box center [439, 139] width 256 height 29
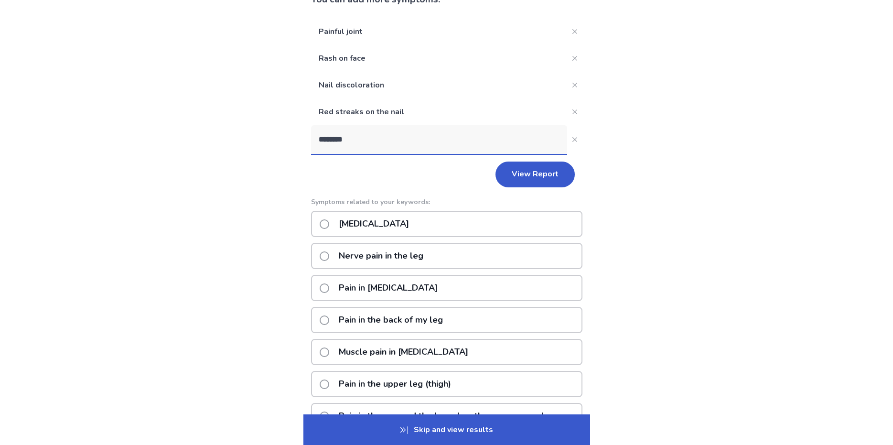
type input "********"
click at [329, 225] on span at bounding box center [325, 224] width 10 height 10
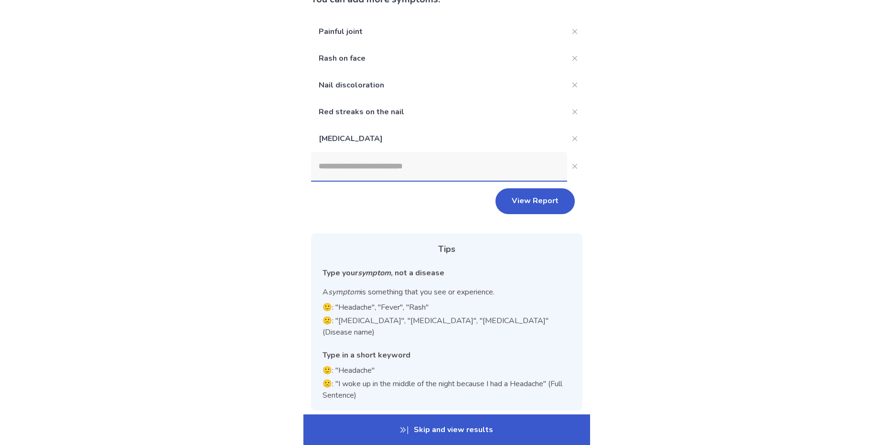
click at [385, 165] on input at bounding box center [439, 166] width 256 height 29
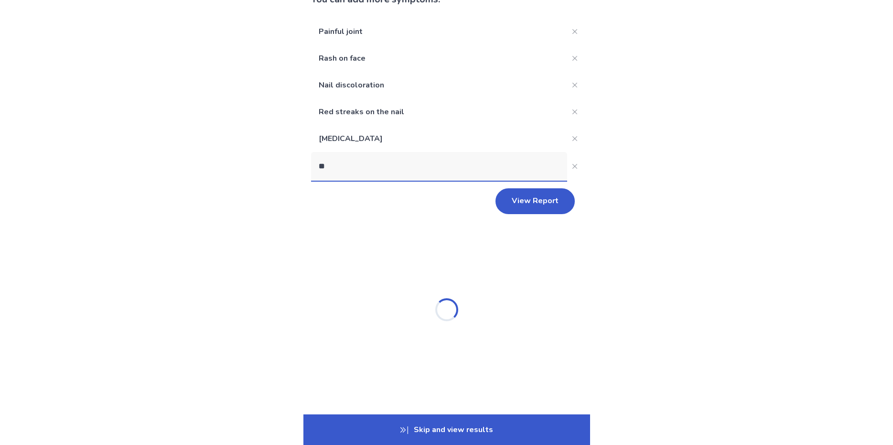
scroll to position [0, 0]
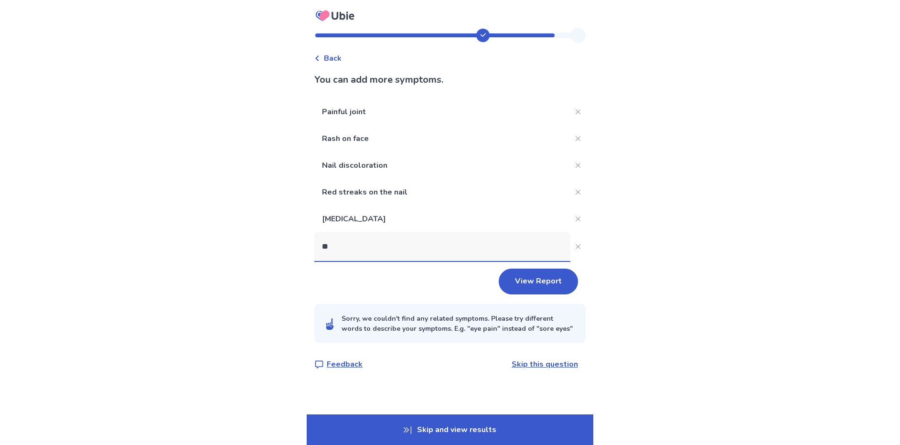
type input "*"
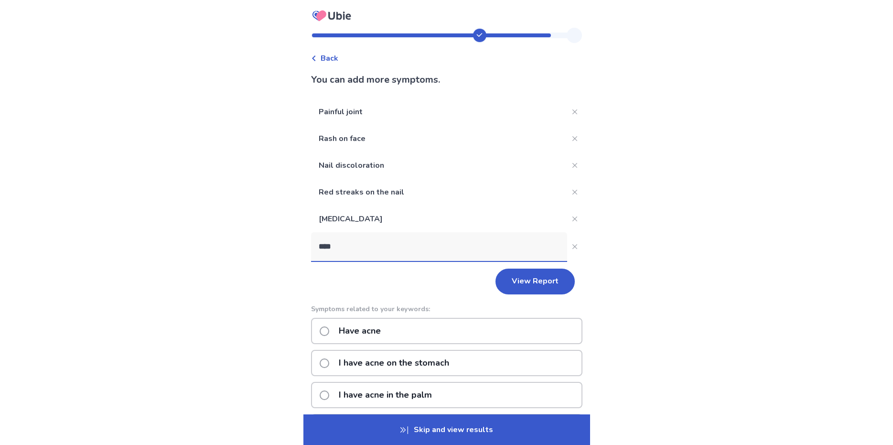
type input "****"
click at [329, 334] on span at bounding box center [325, 331] width 10 height 10
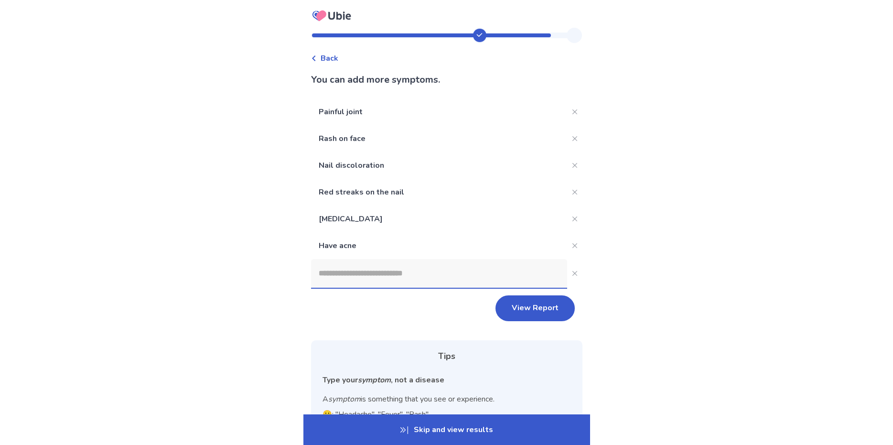
click at [399, 282] on input at bounding box center [439, 273] width 256 height 29
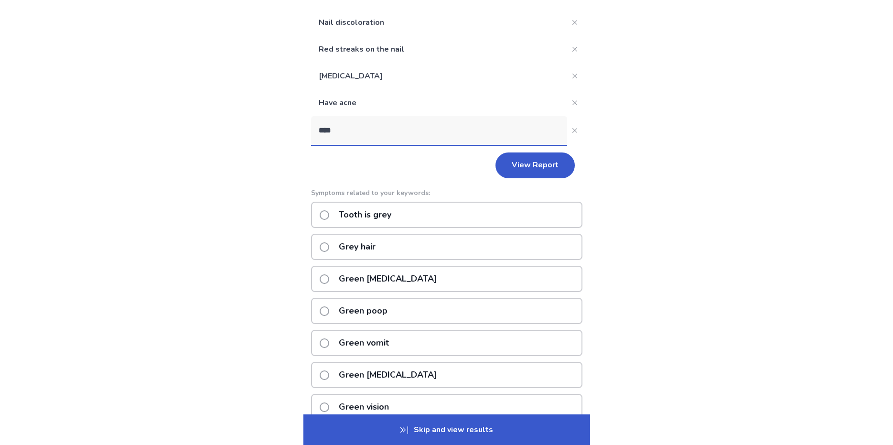
scroll to position [143, 0]
type input "****"
click at [329, 246] on span at bounding box center [325, 247] width 10 height 10
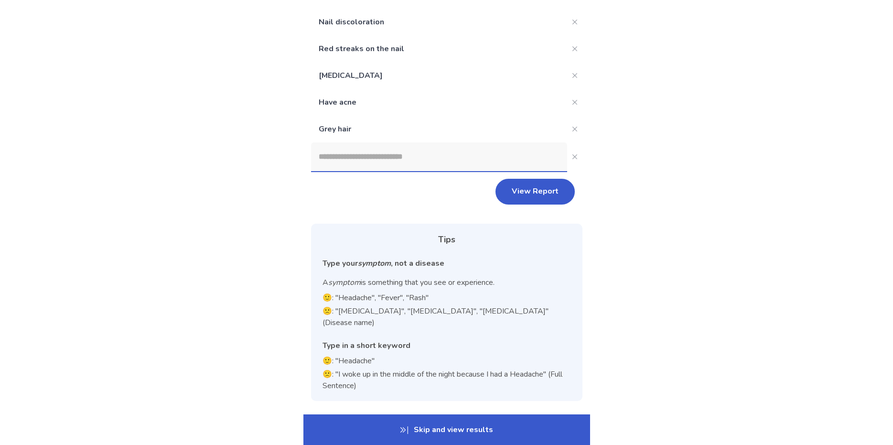
click at [382, 164] on input at bounding box center [439, 156] width 256 height 29
click at [511, 191] on button "View Report" at bounding box center [535, 192] width 79 height 26
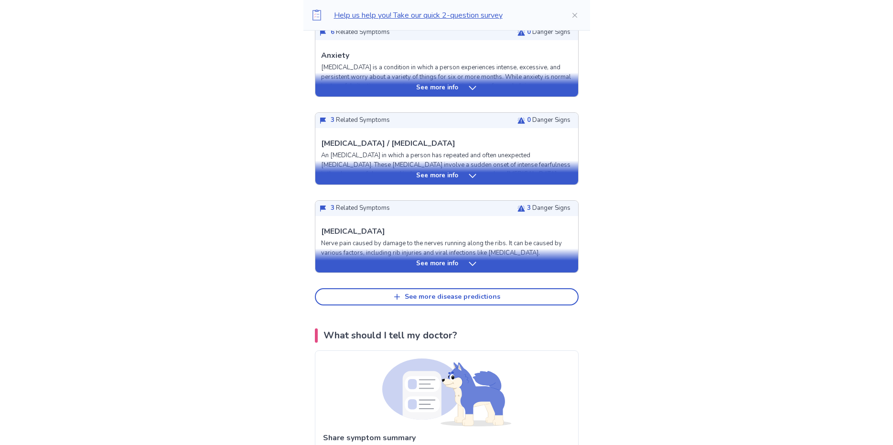
scroll to position [382, 0]
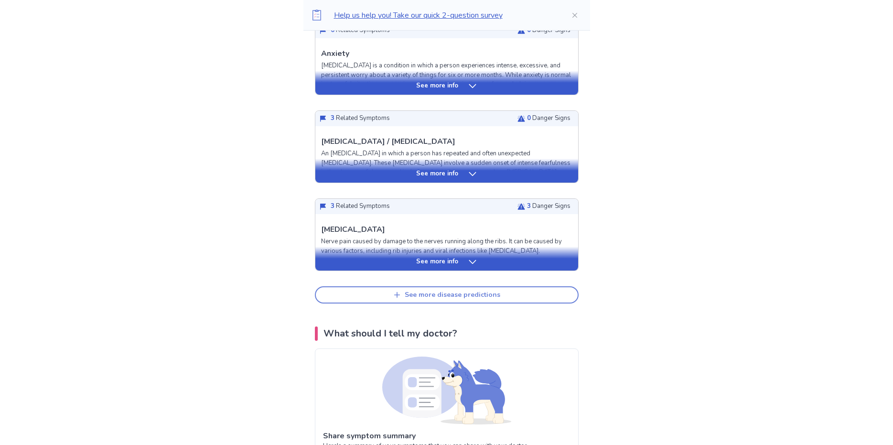
click at [445, 291] on div "See more disease predictions" at bounding box center [453, 295] width 96 height 8
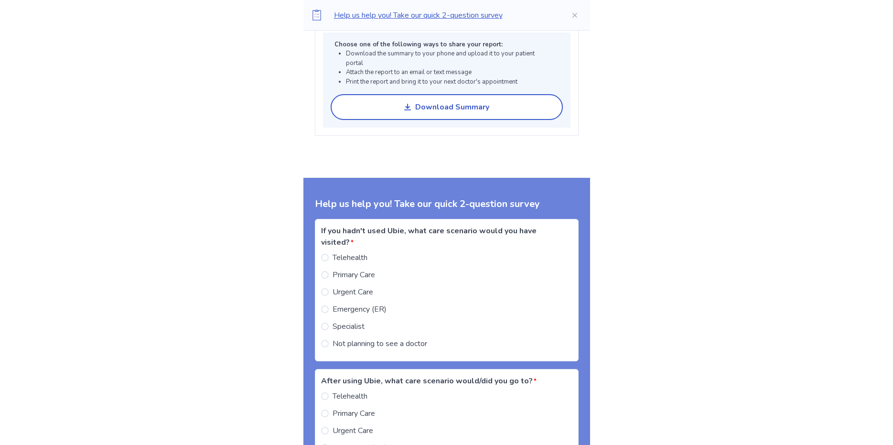
scroll to position [1051, 0]
